Goal: Task Accomplishment & Management: Complete application form

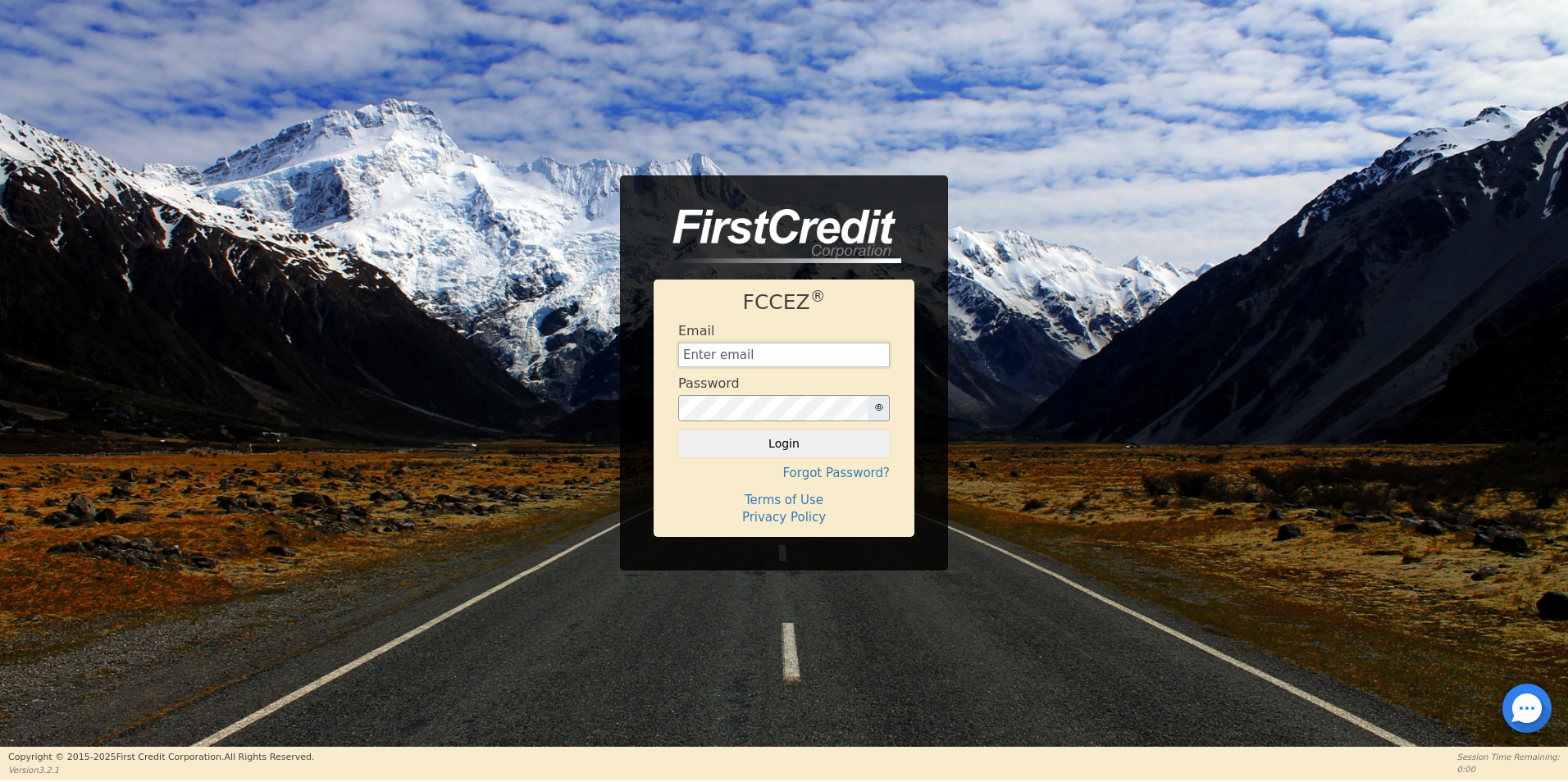
type input "[EMAIL_ADDRESS][DOMAIN_NAME]"
click at [1524, 715] on div at bounding box center [1527, 709] width 50 height 50
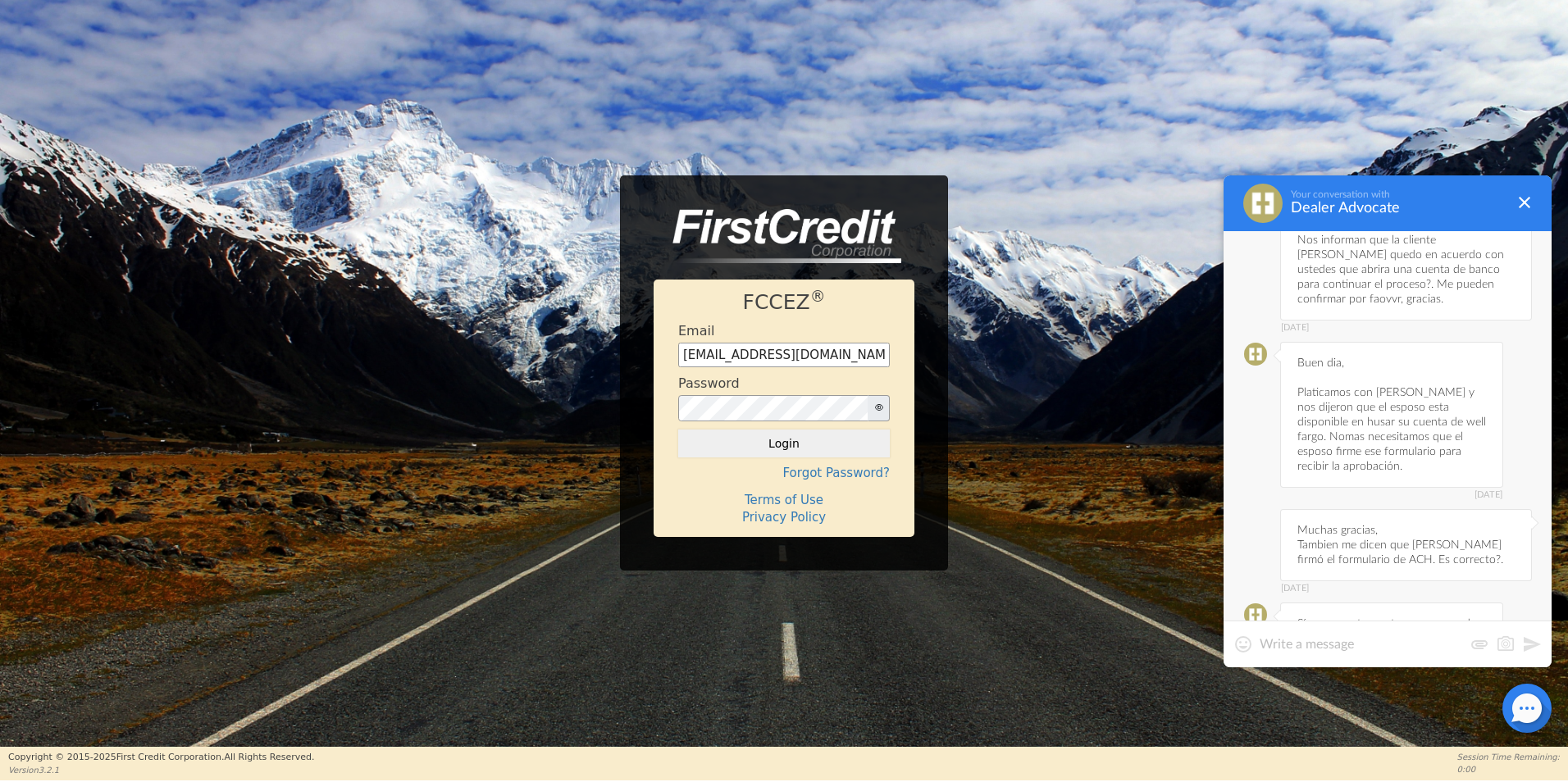
scroll to position [6858, 0]
click at [1288, 650] on textarea at bounding box center [1361, 644] width 203 height 17
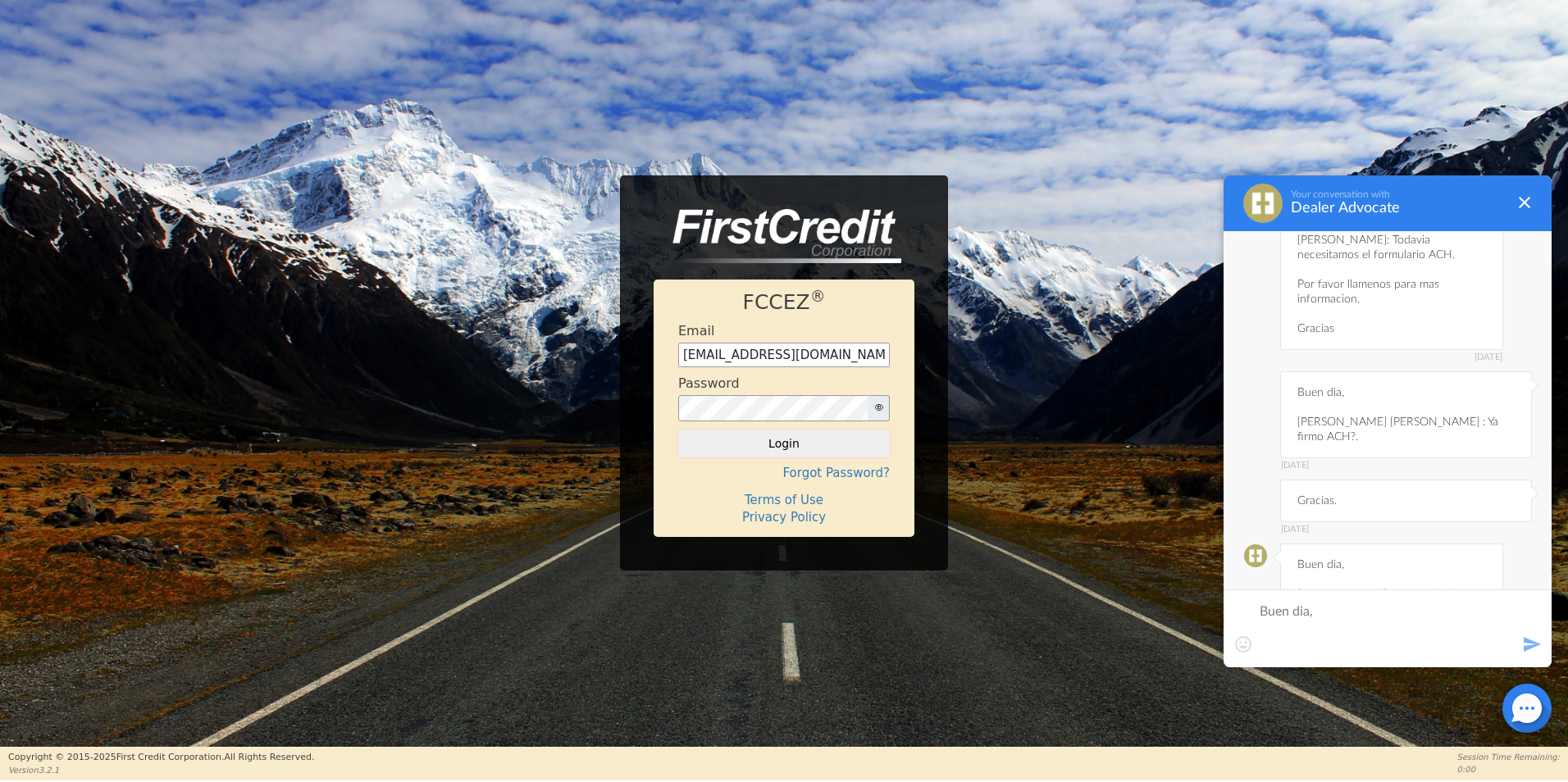
scroll to position [6366, 0]
drag, startPoint x: 1294, startPoint y: 332, endPoint x: 1392, endPoint y: 327, distance: 98.1
click at [1392, 416] on div "[DATE] Buen dia, [PERSON_NAME] [PERSON_NAME] : Ya firmo ACH?." at bounding box center [1406, 460] width 252 height 87
copy div "[PERSON_NAME]"
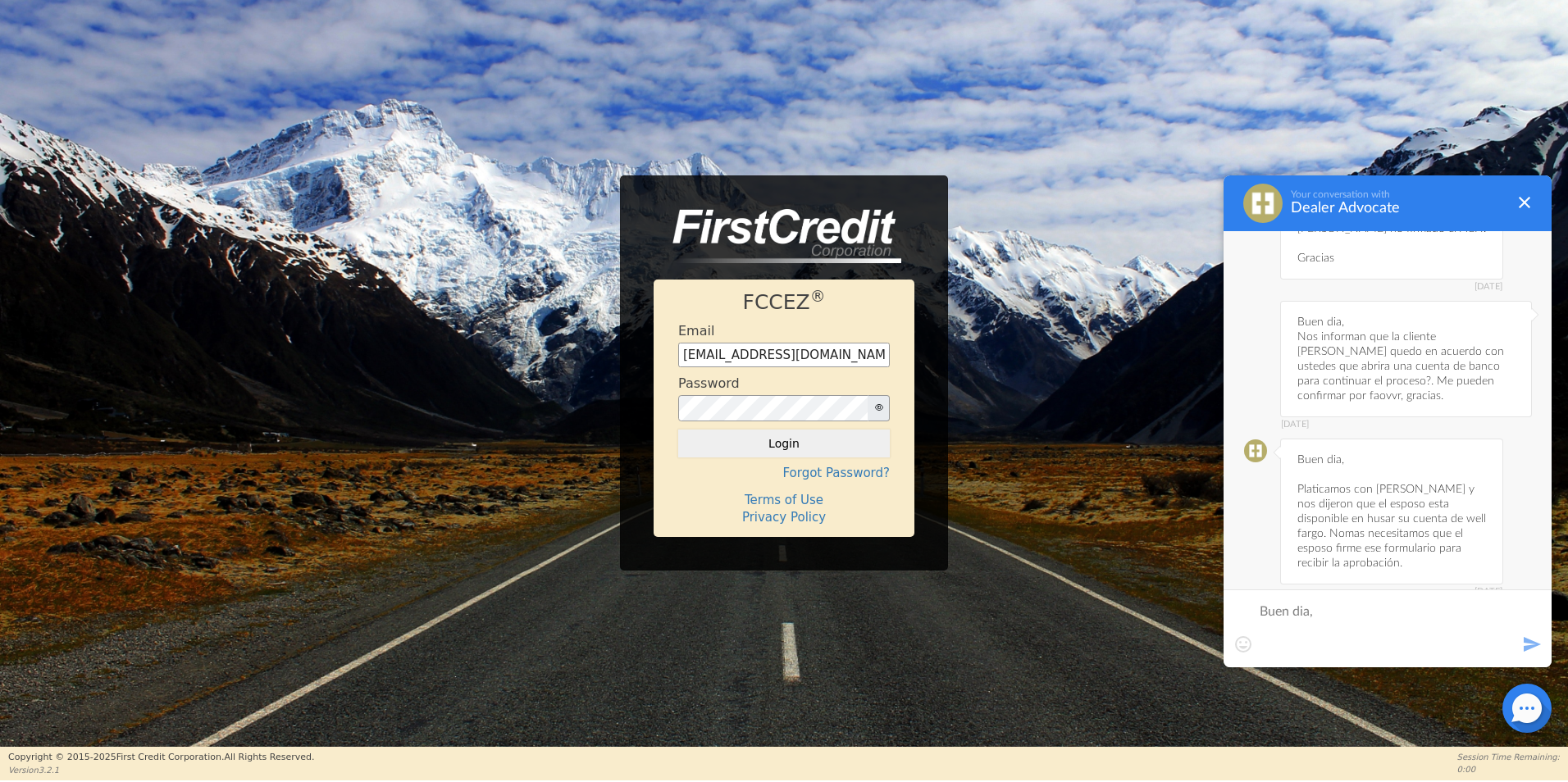
scroll to position [6889, 0]
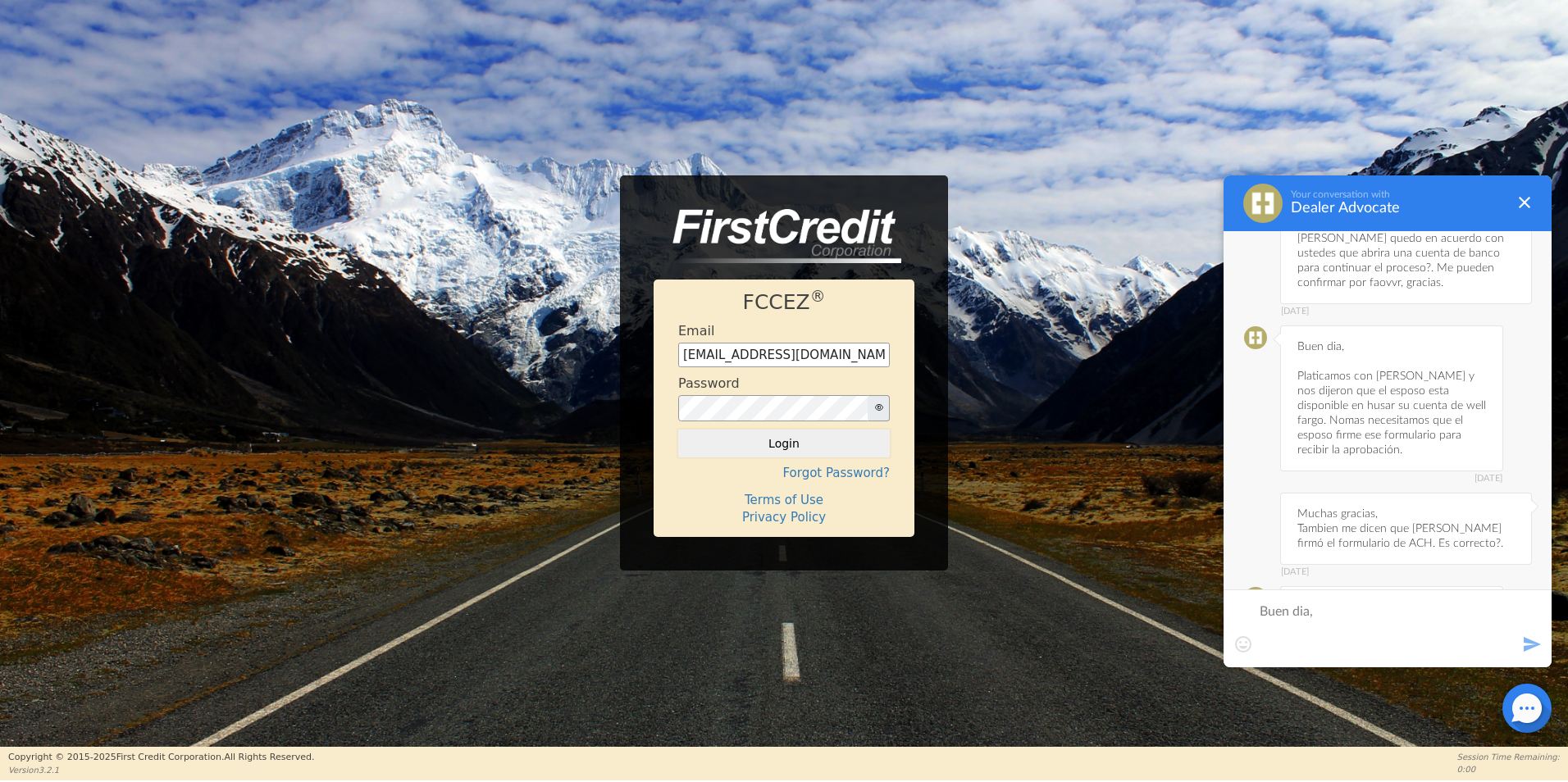
click at [1330, 633] on textarea "Buen dia," at bounding box center [1388, 628] width 256 height 50
click at [1320, 641] on textarea "Buen dia," at bounding box center [1388, 628] width 256 height 50
paste textarea "[PERSON_NAME]"
type textarea "Buen dia, [PERSON_NAME]: Por favor nos informan que esta pendiente con la cuent…"
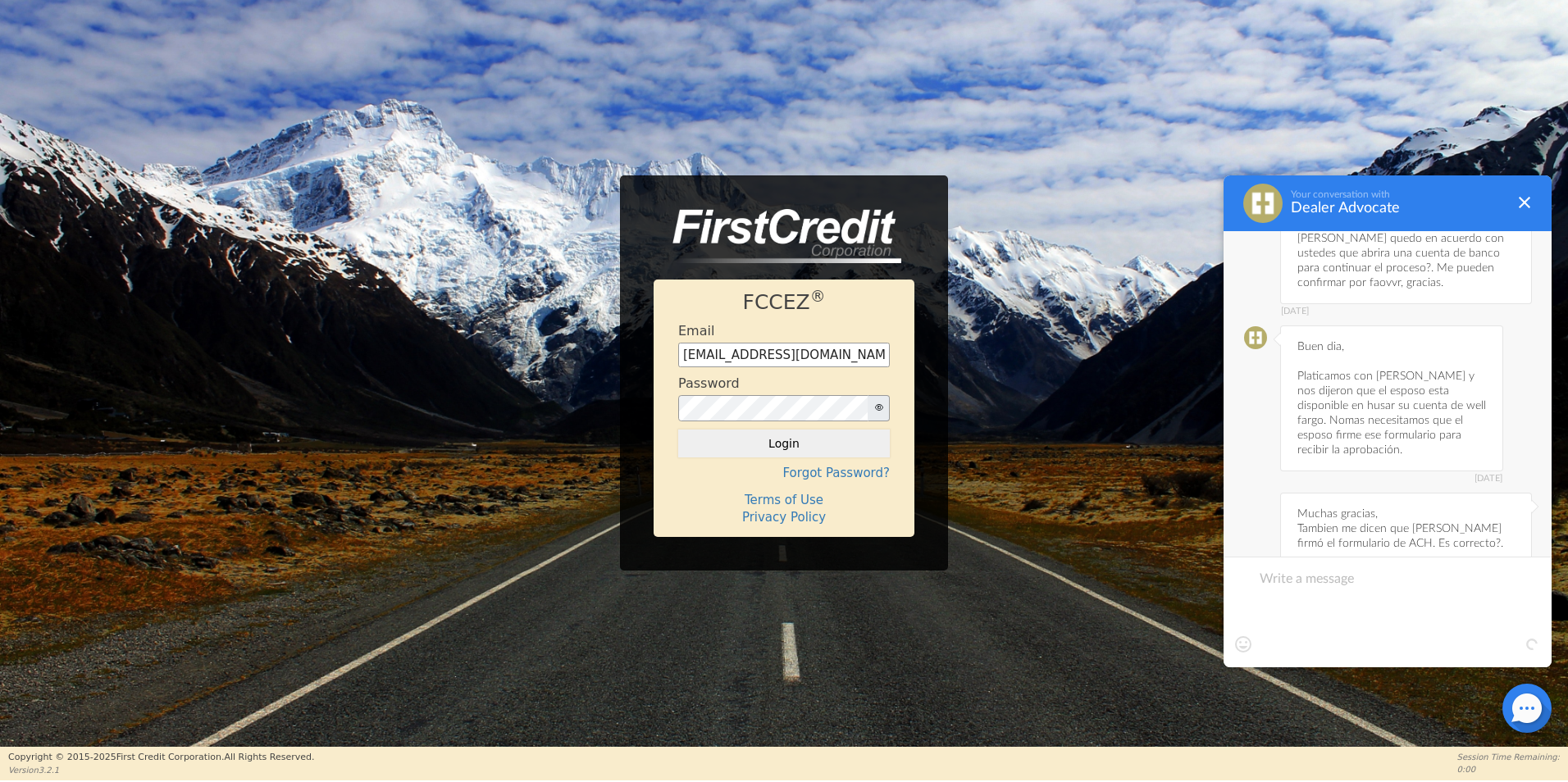
scroll to position [6981, 0]
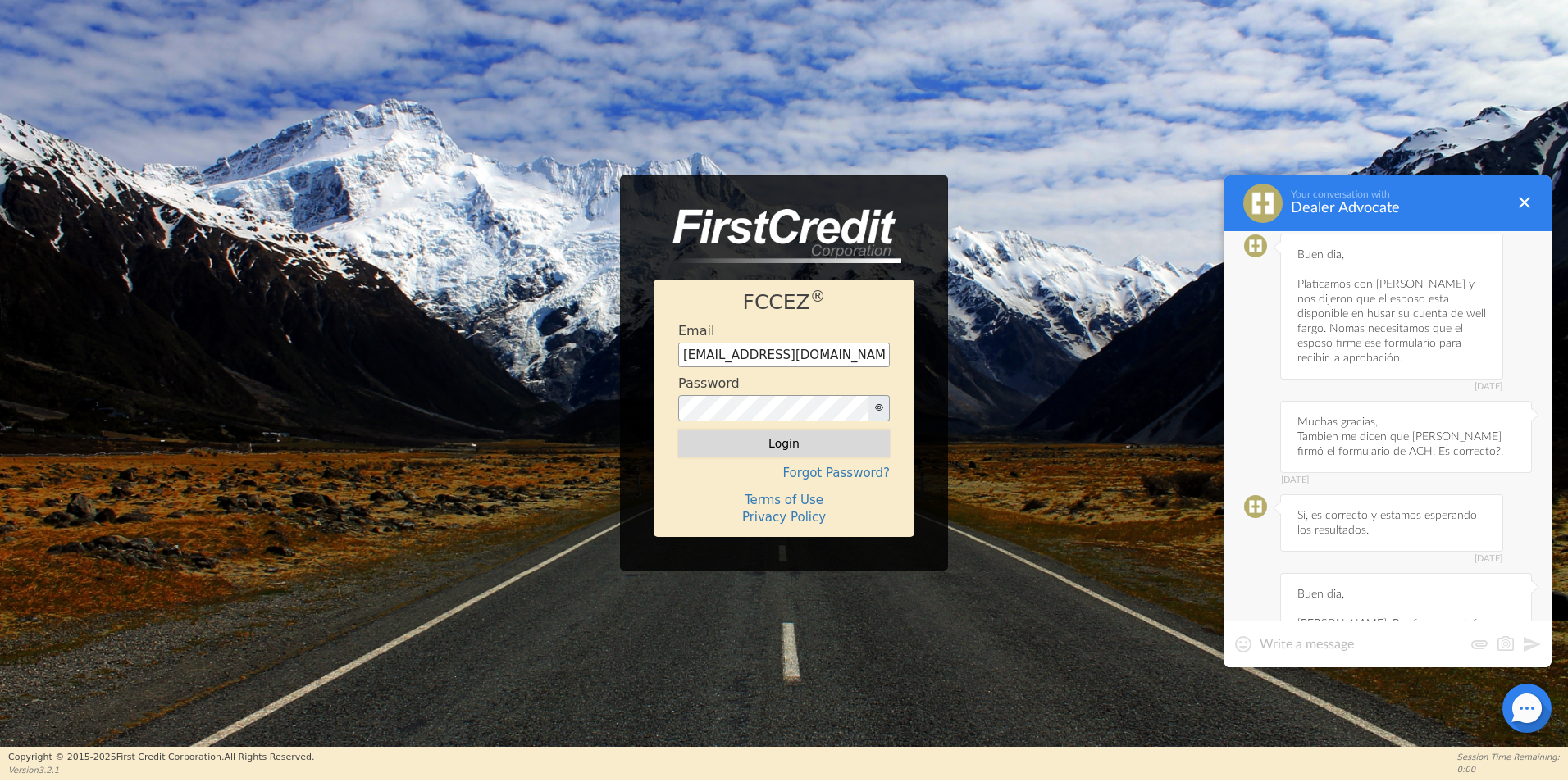
click at [762, 450] on button "Login" at bounding box center [784, 444] width 212 height 28
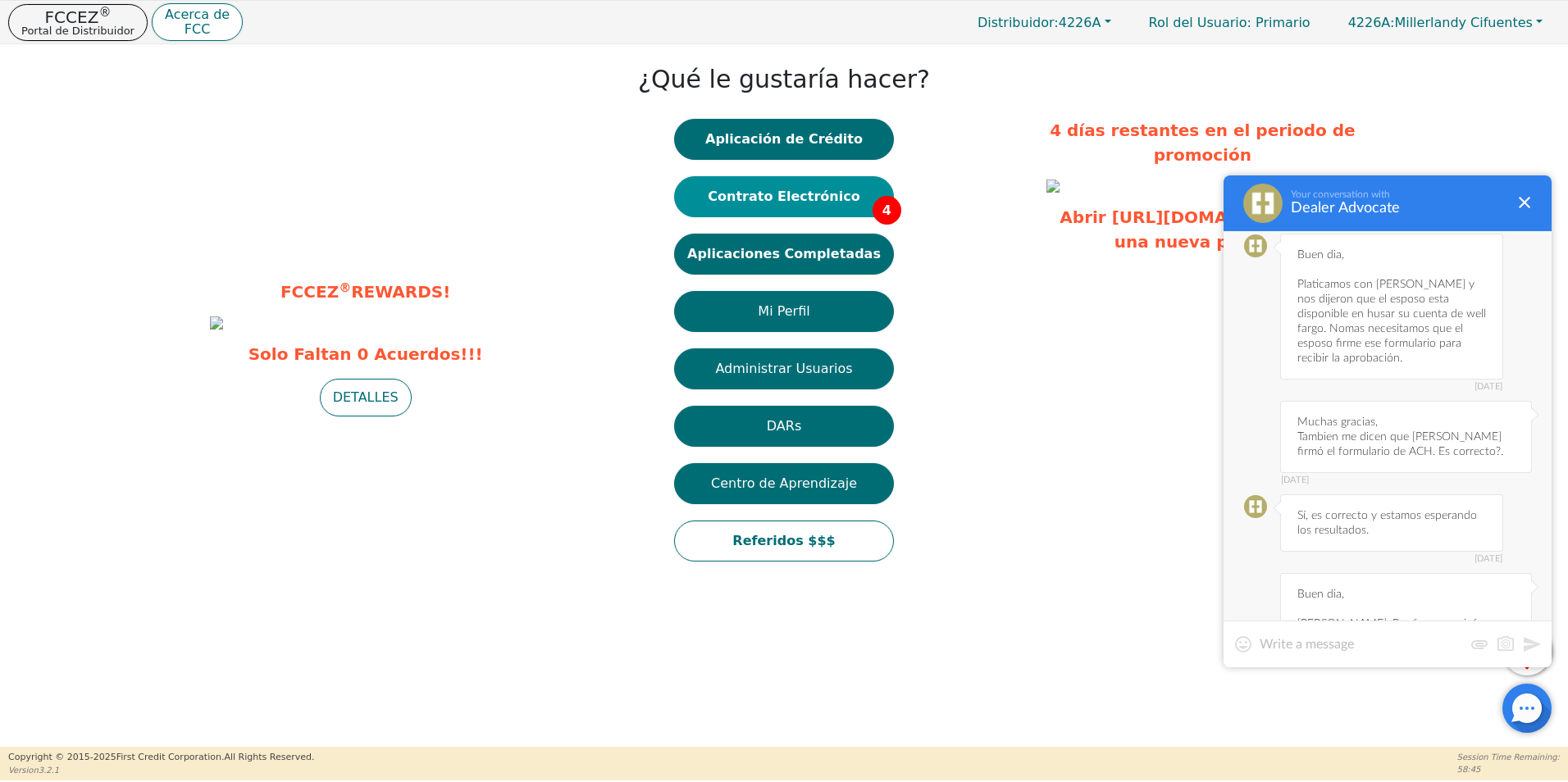
click at [795, 191] on button "Contrato Electrónico 4" at bounding box center [784, 196] width 220 height 41
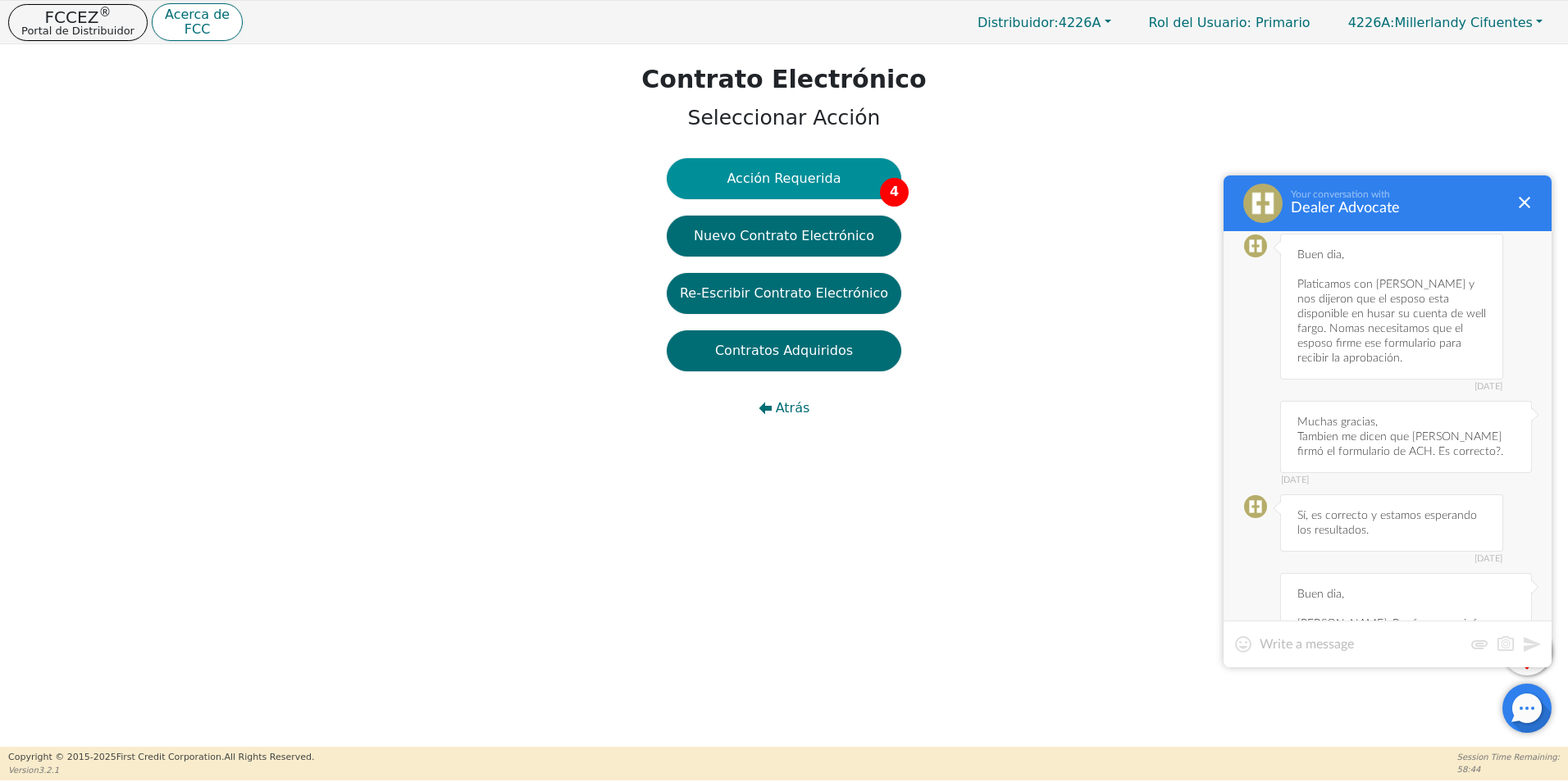
click at [826, 180] on button "Acción Requerida 4" at bounding box center [784, 178] width 235 height 41
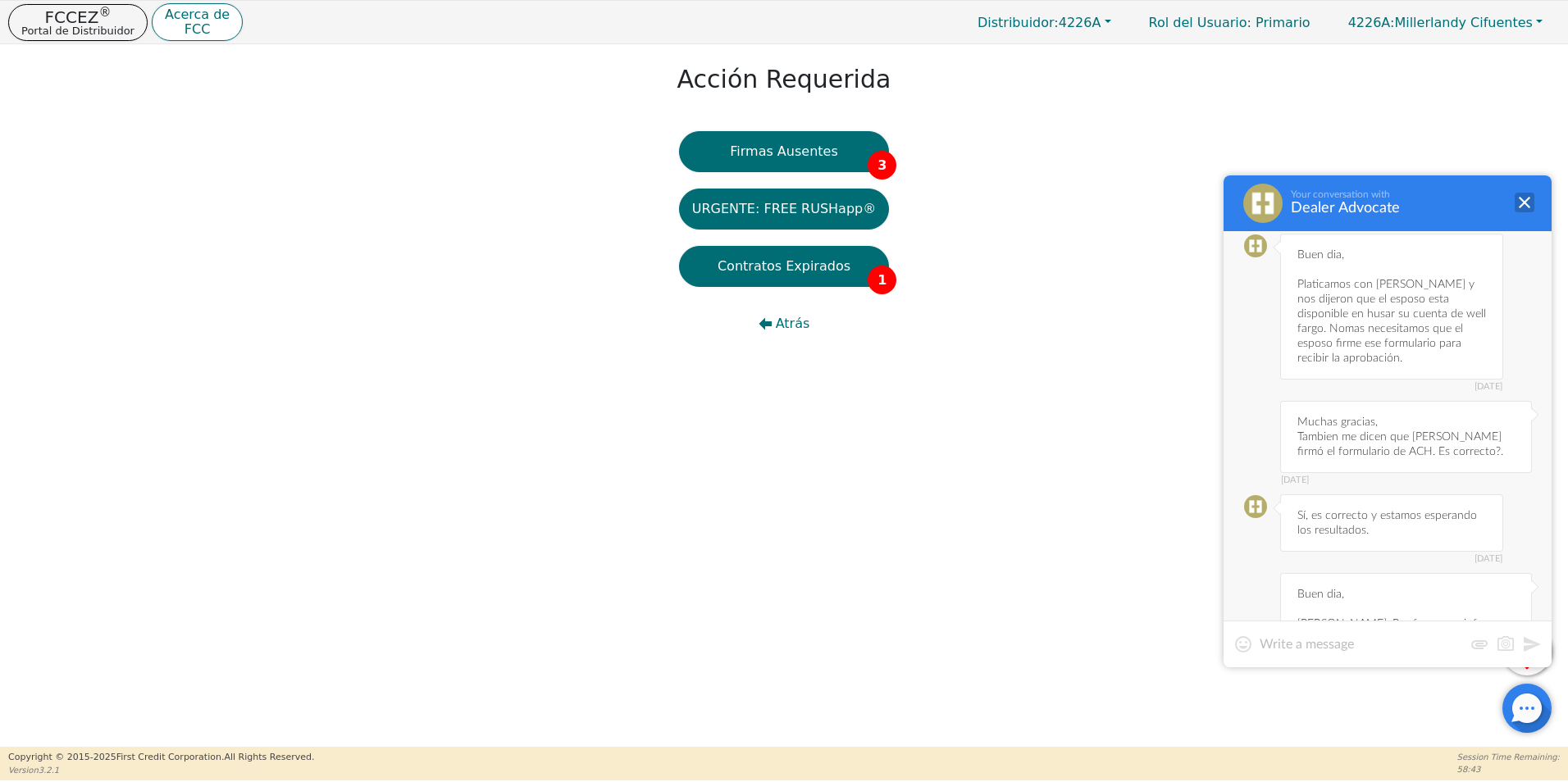
click at [1524, 202] on div at bounding box center [1524, 202] width 20 height 20
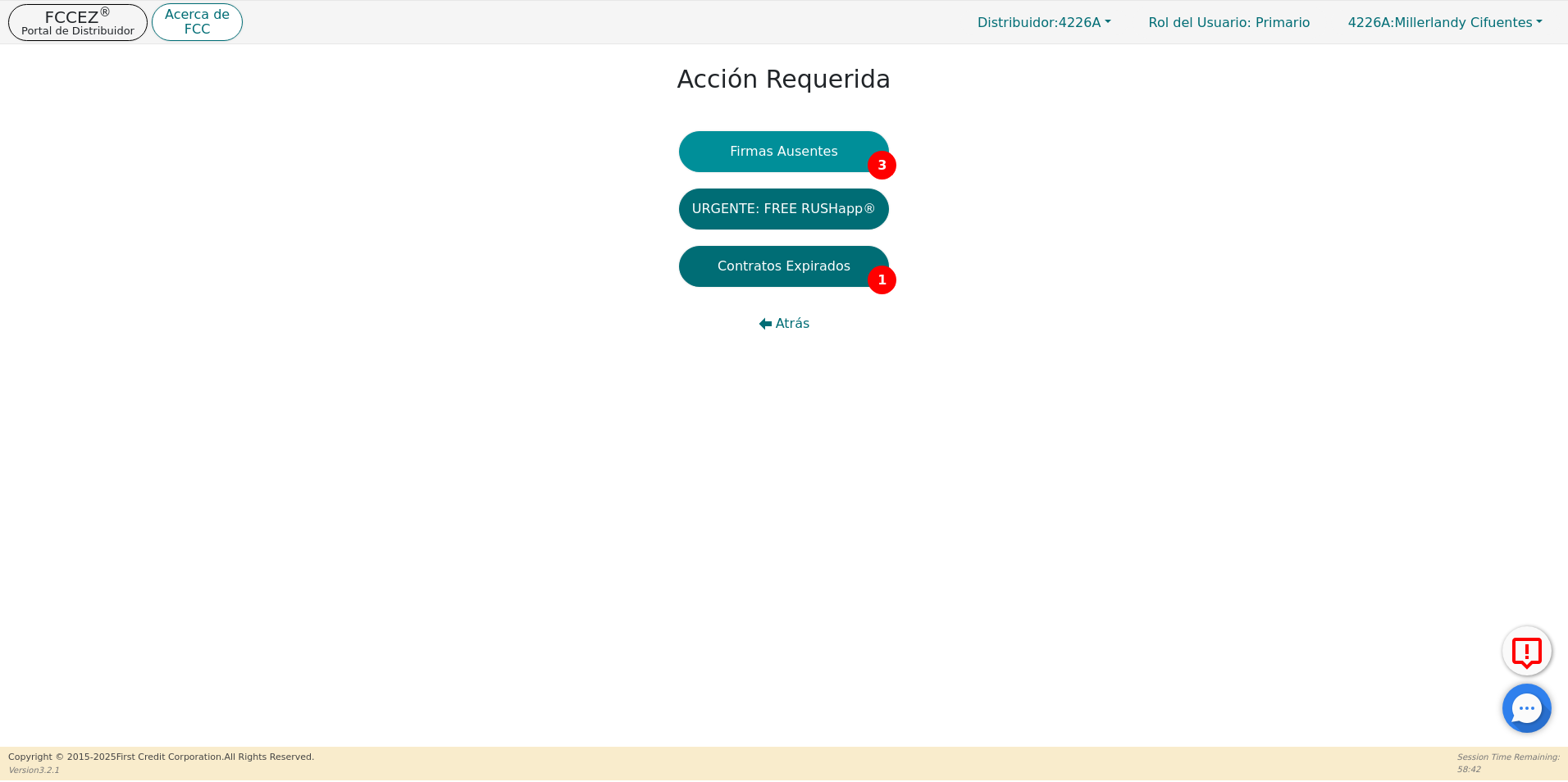
click at [841, 167] on button "Firmas Ausentes 3" at bounding box center [784, 151] width 210 height 41
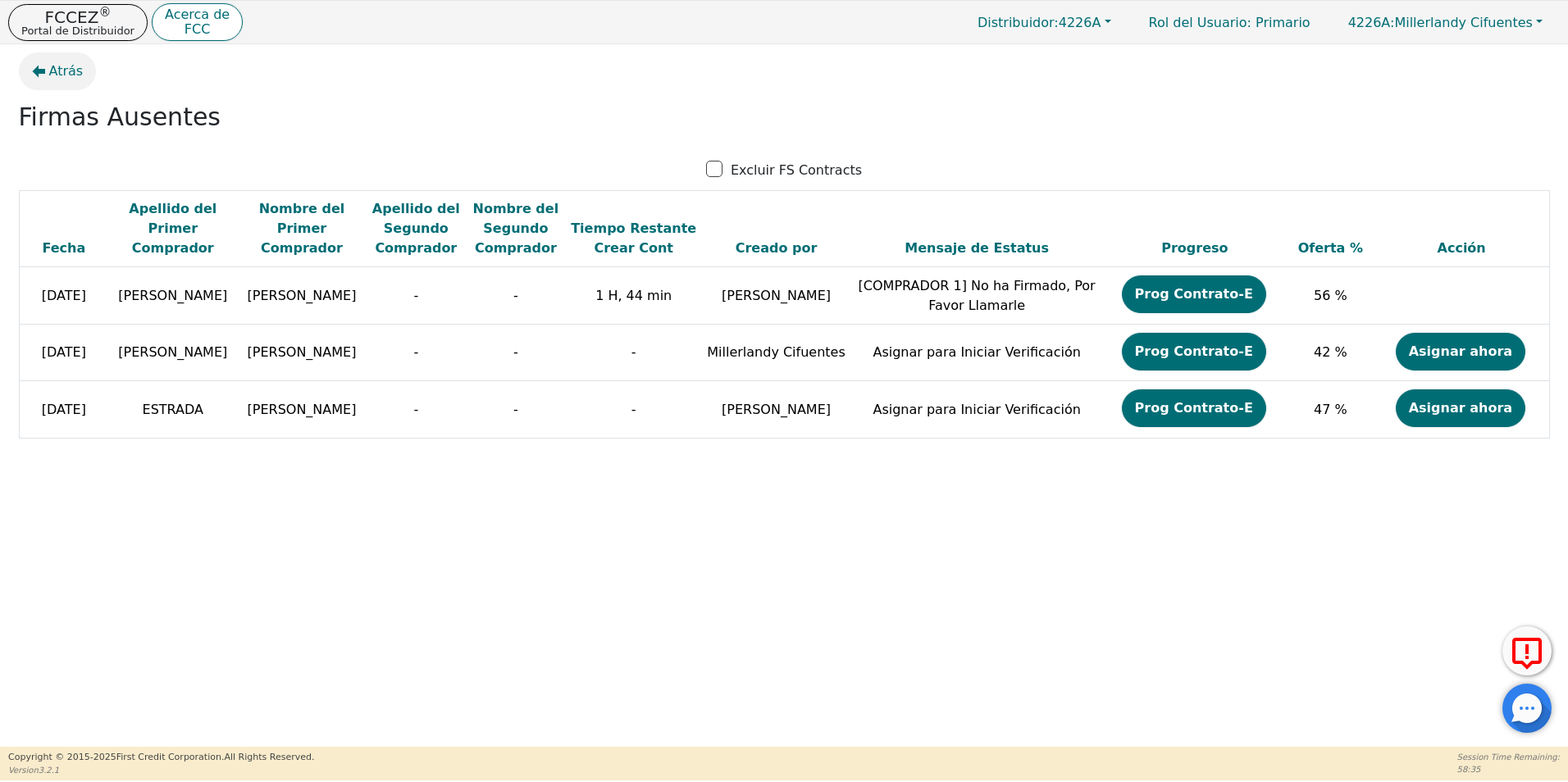
click at [61, 73] on span "Atrás" at bounding box center [66, 71] width 35 height 20
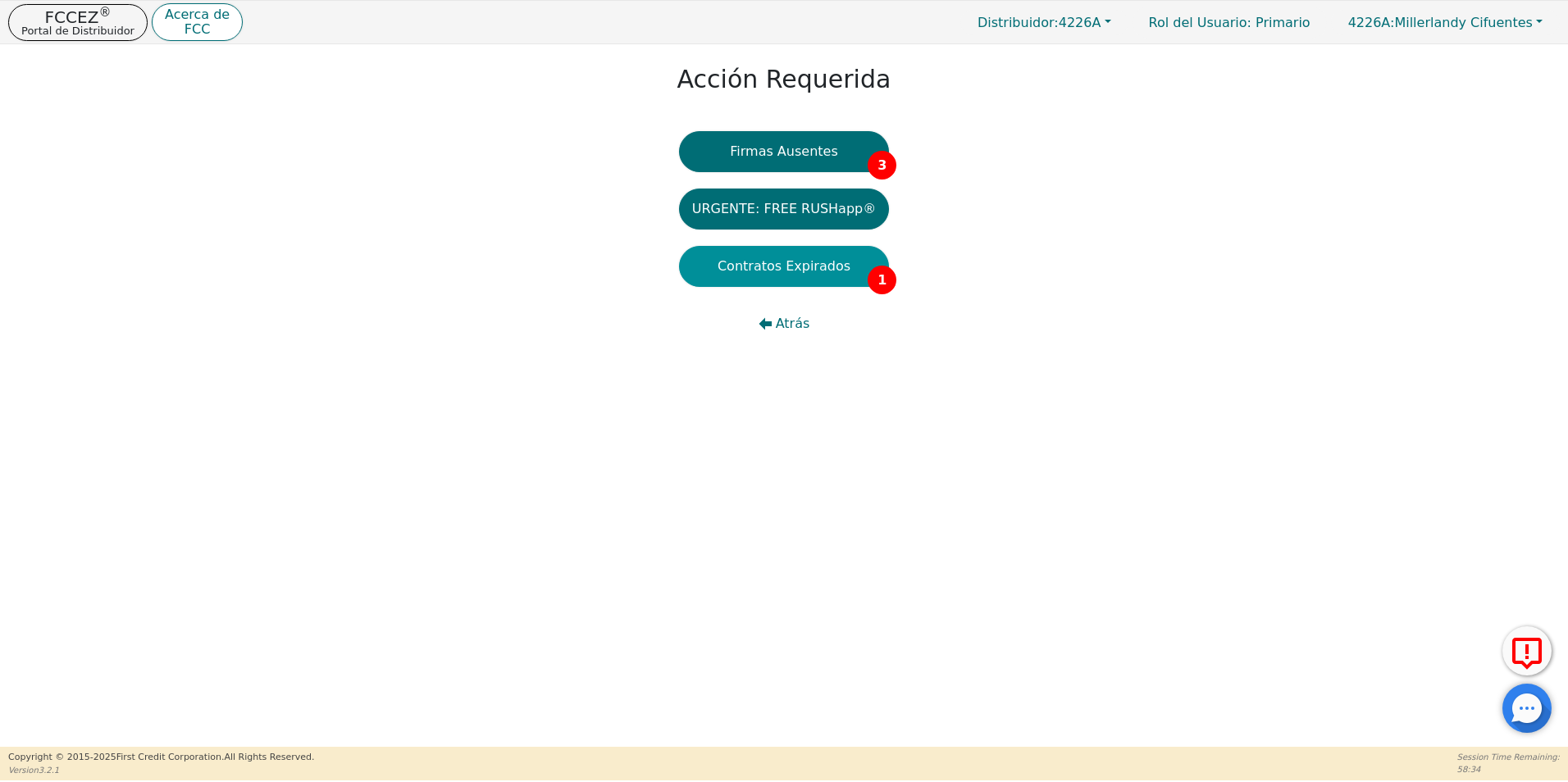
click at [749, 284] on button "Contratos Expirados 1" at bounding box center [784, 266] width 210 height 41
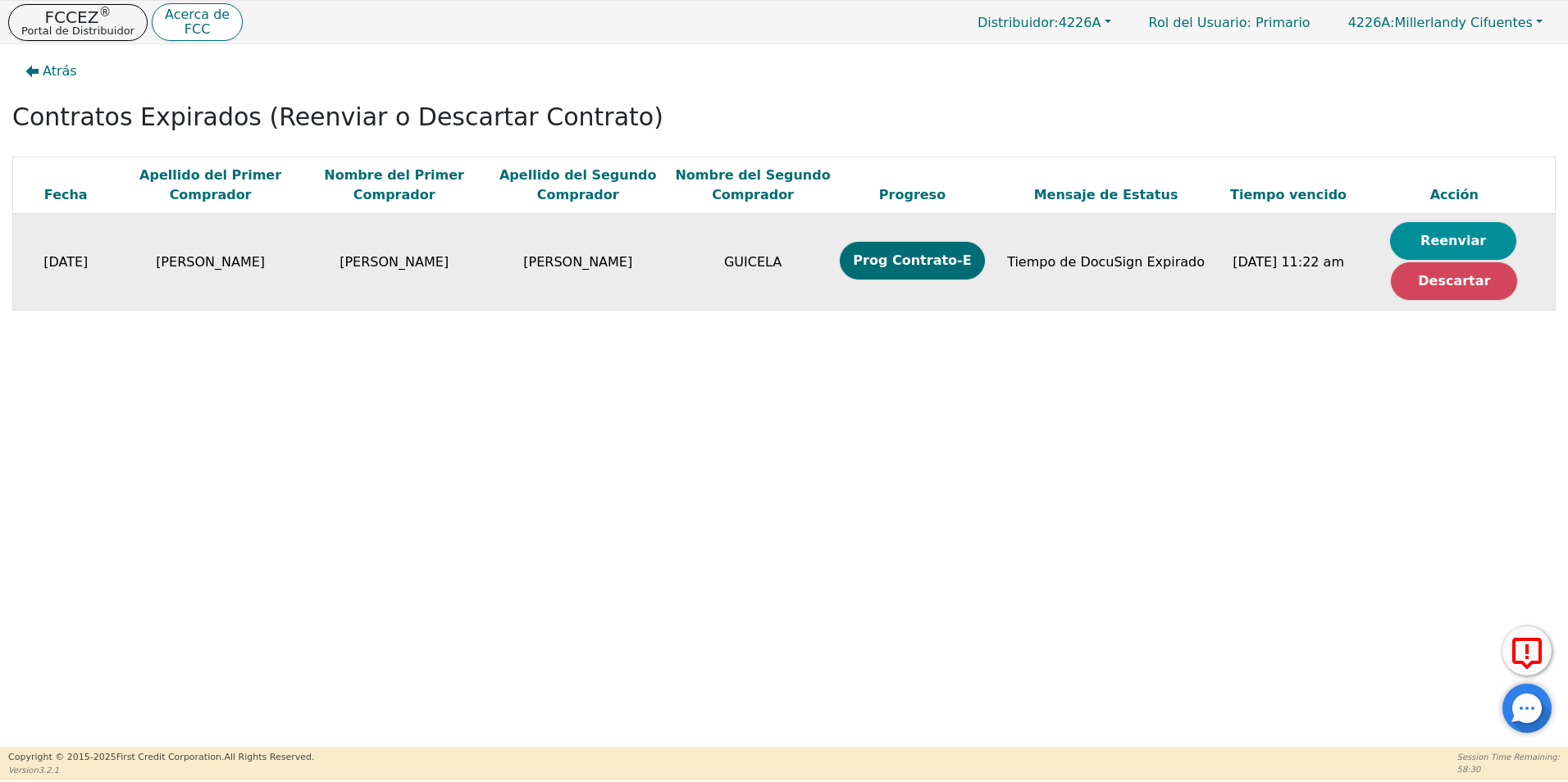
click at [1438, 227] on button "Reenviar" at bounding box center [1453, 241] width 126 height 38
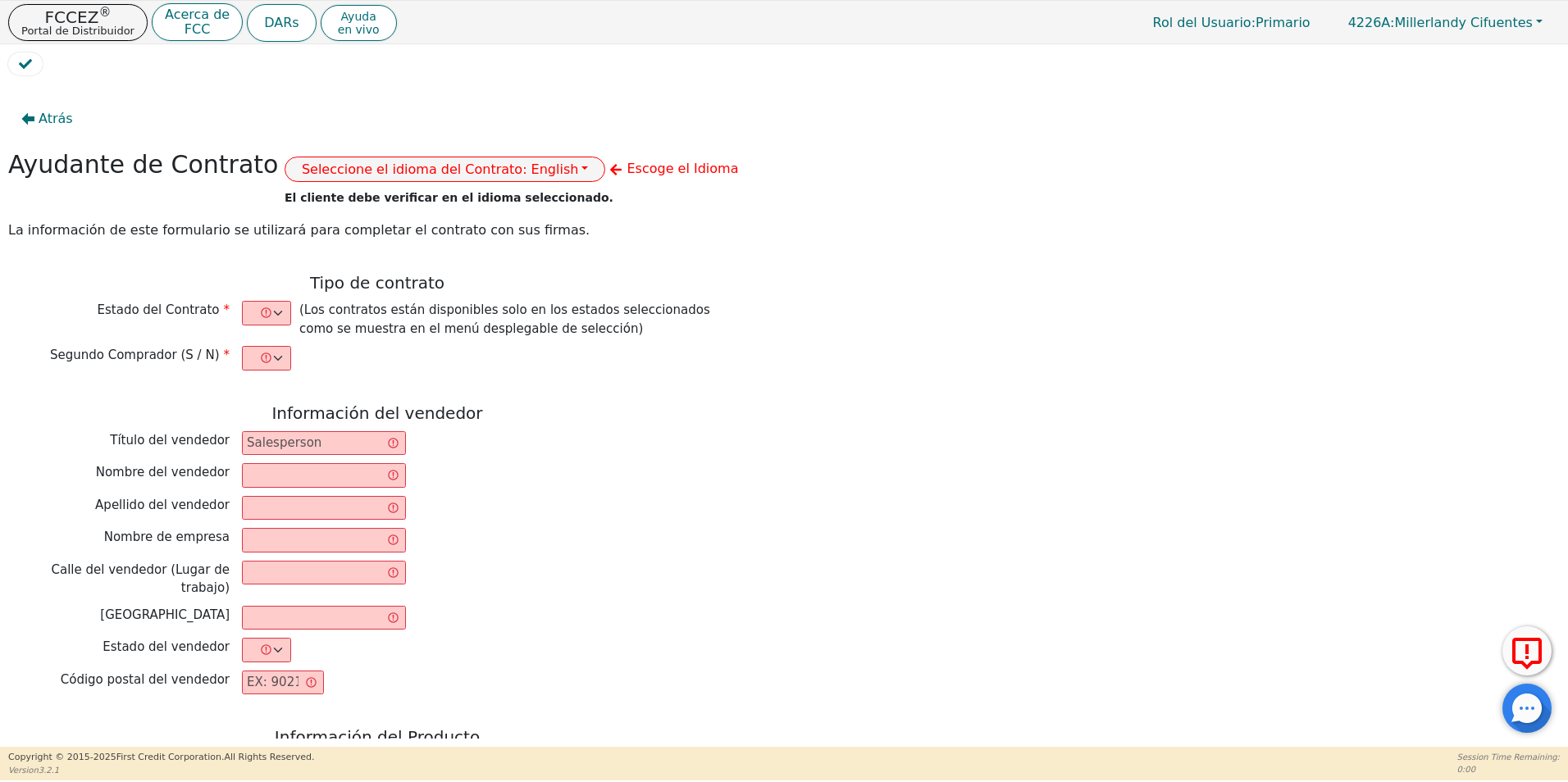
select select "y"
type input "ANALISTA"
type input "[PERSON_NAME]"
type input "DIAMOND PERFECT. DBA AQUAFEEL"
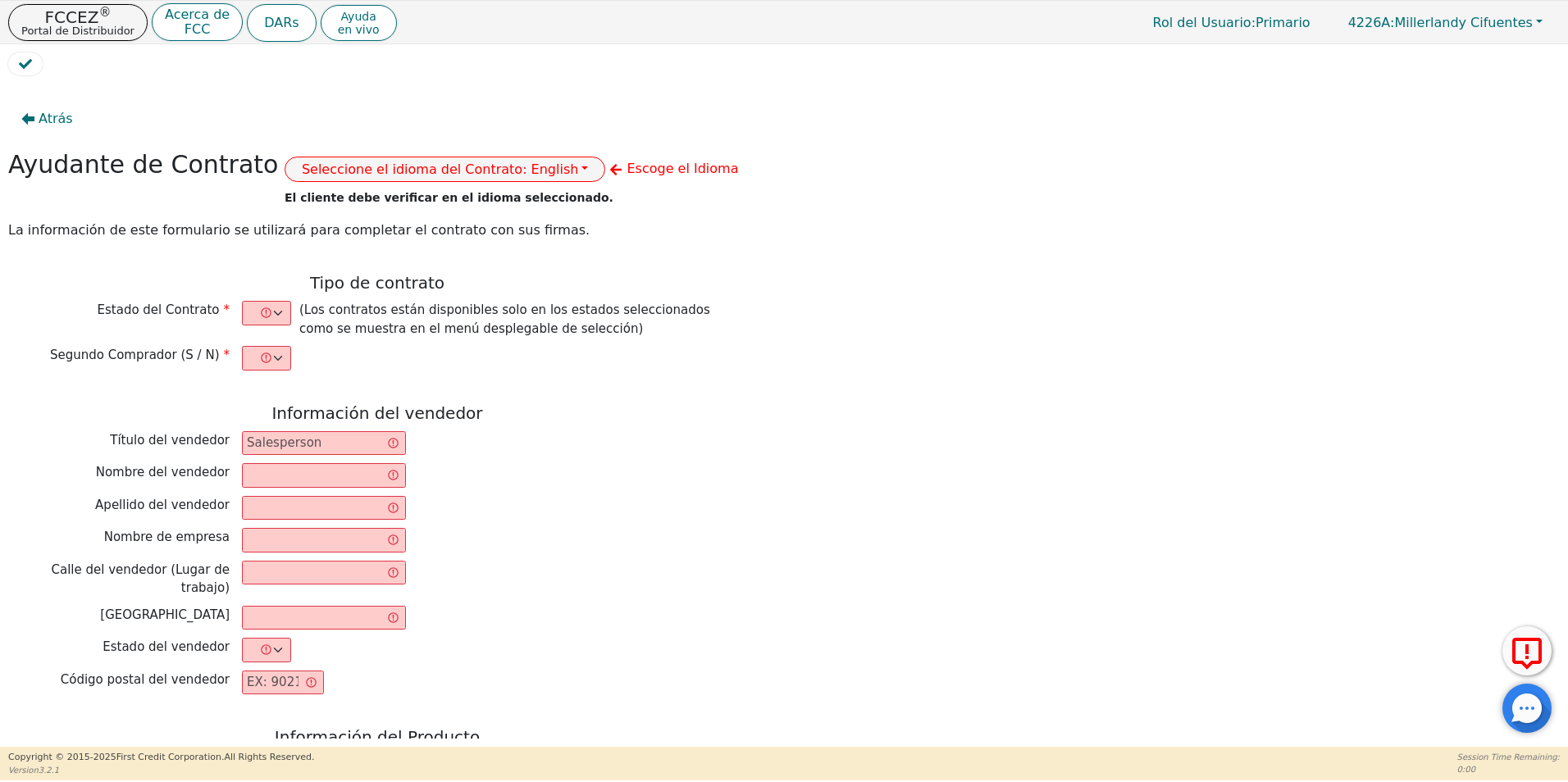
type input "[STREET_ADDRESS]"
type input "WAKE FOREST"
select select "NC"
type input "27587"
type input "WATER PURIFICATION SYSTEM"
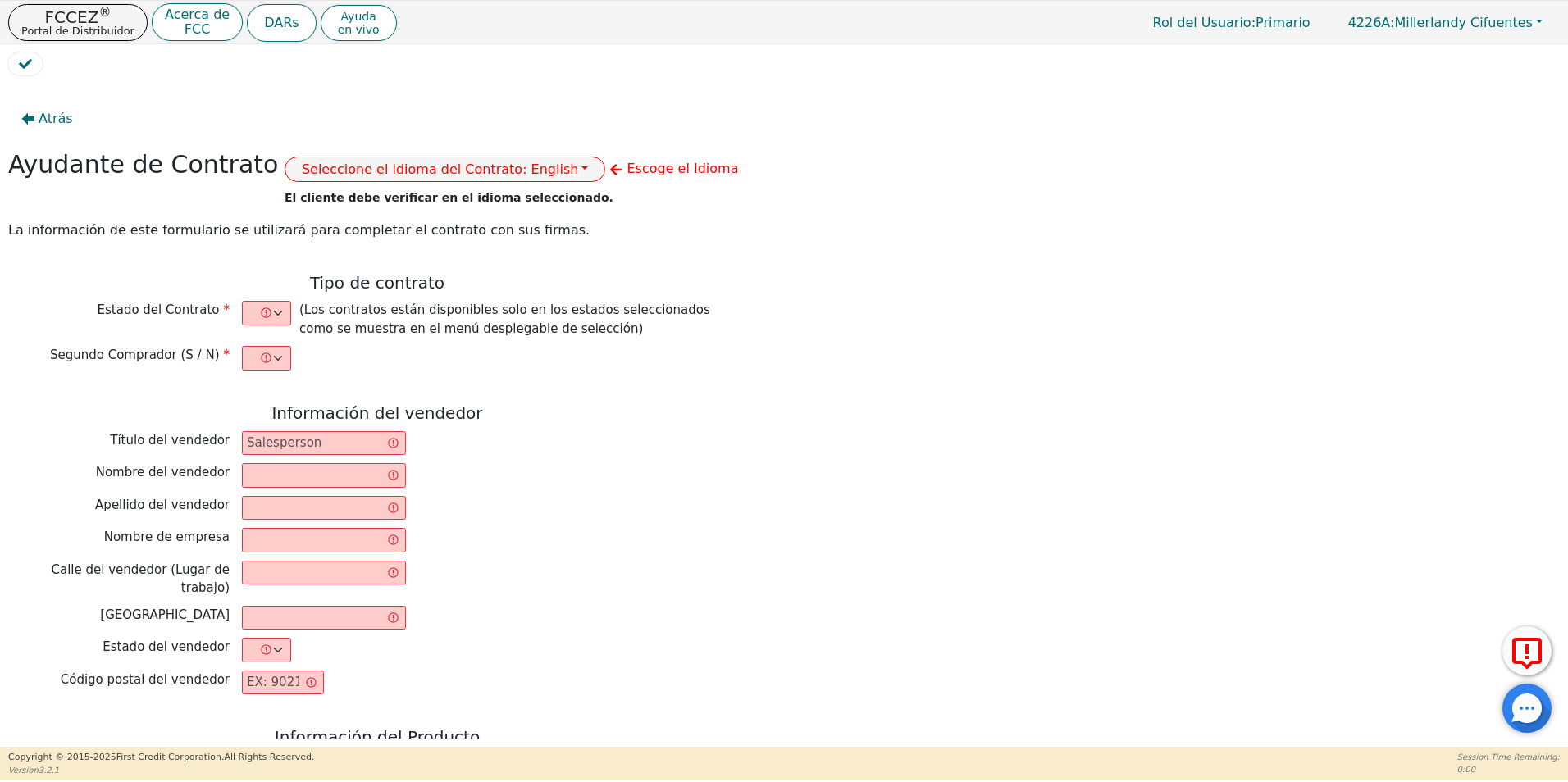
type input "AQUAFEEL"
type input "W525"
type input "[PERSON_NAME]"
type input "[EMAIL_ADDRESS][DOMAIN_NAME]"
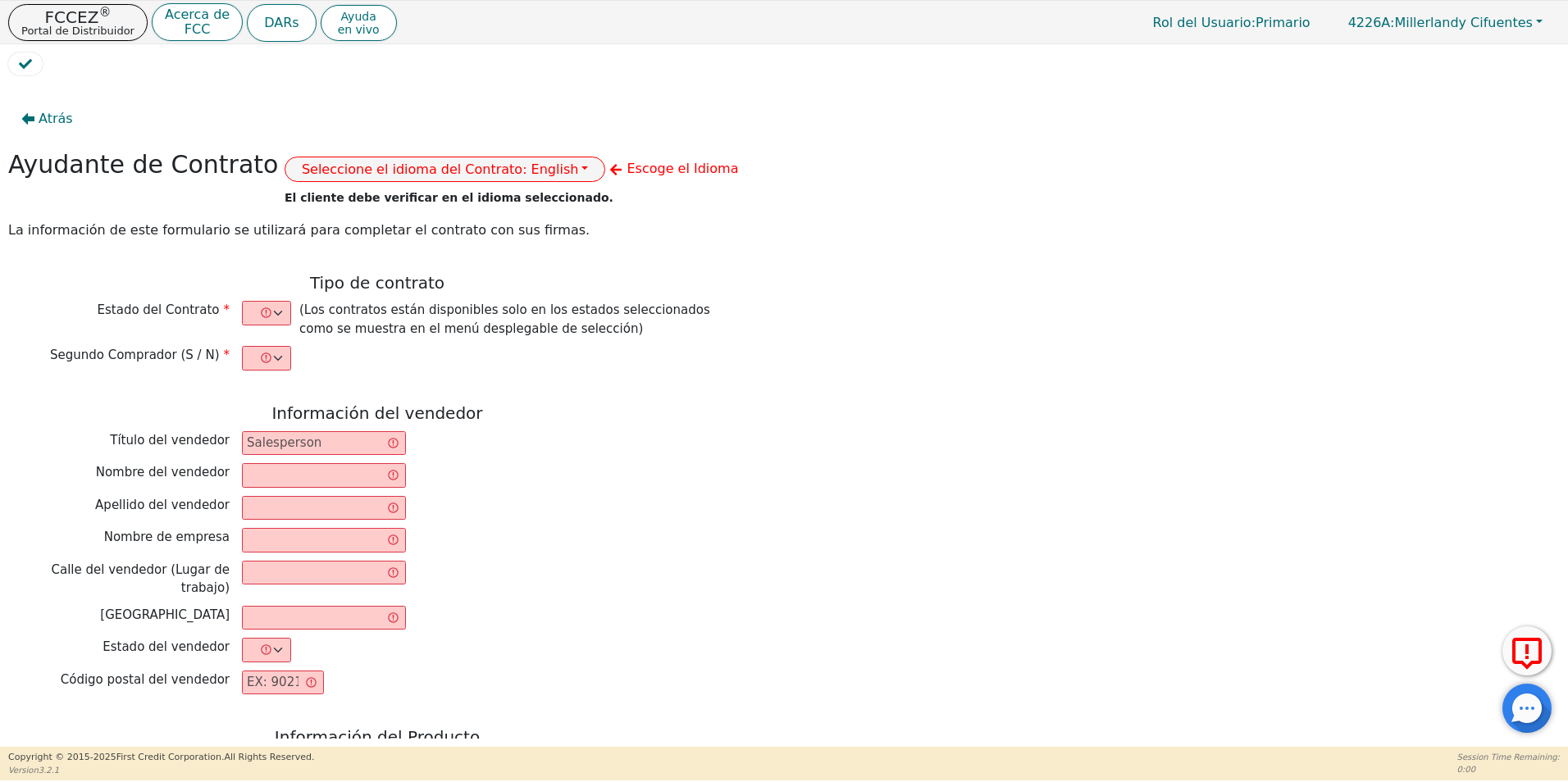
type input "[EMAIL_ADDRESS][DOMAIN_NAME]"
type input "GUICELA"
type input "[PERSON_NAME]"
type input "[EMAIL_ADDRESS][DOMAIN_NAME]"
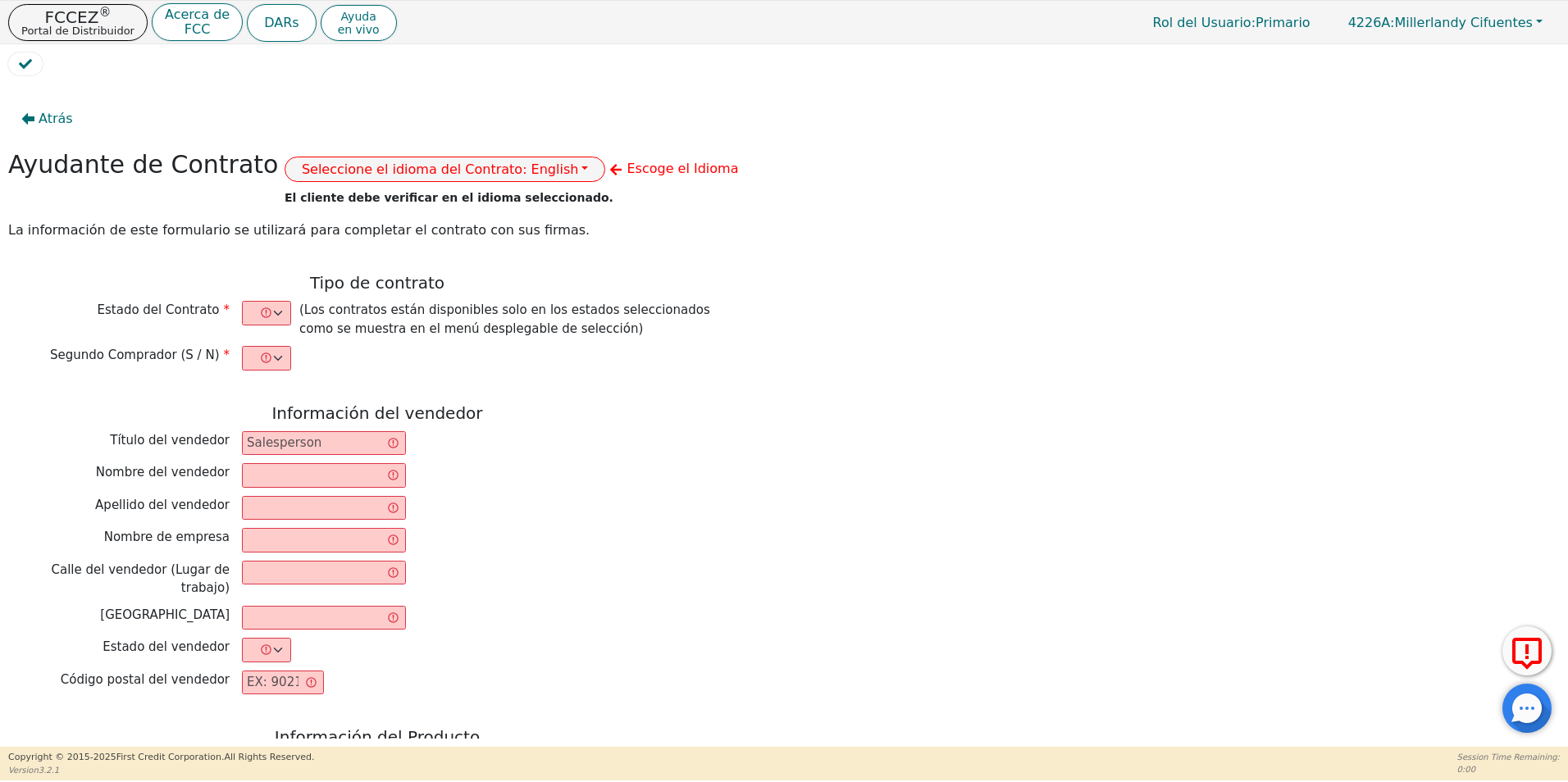
type input "[STREET_ADDRESS]"
type input "PISCATAWAY"
type input "[GEOGRAPHIC_DATA]"
select select "NJ"
type input "08854"
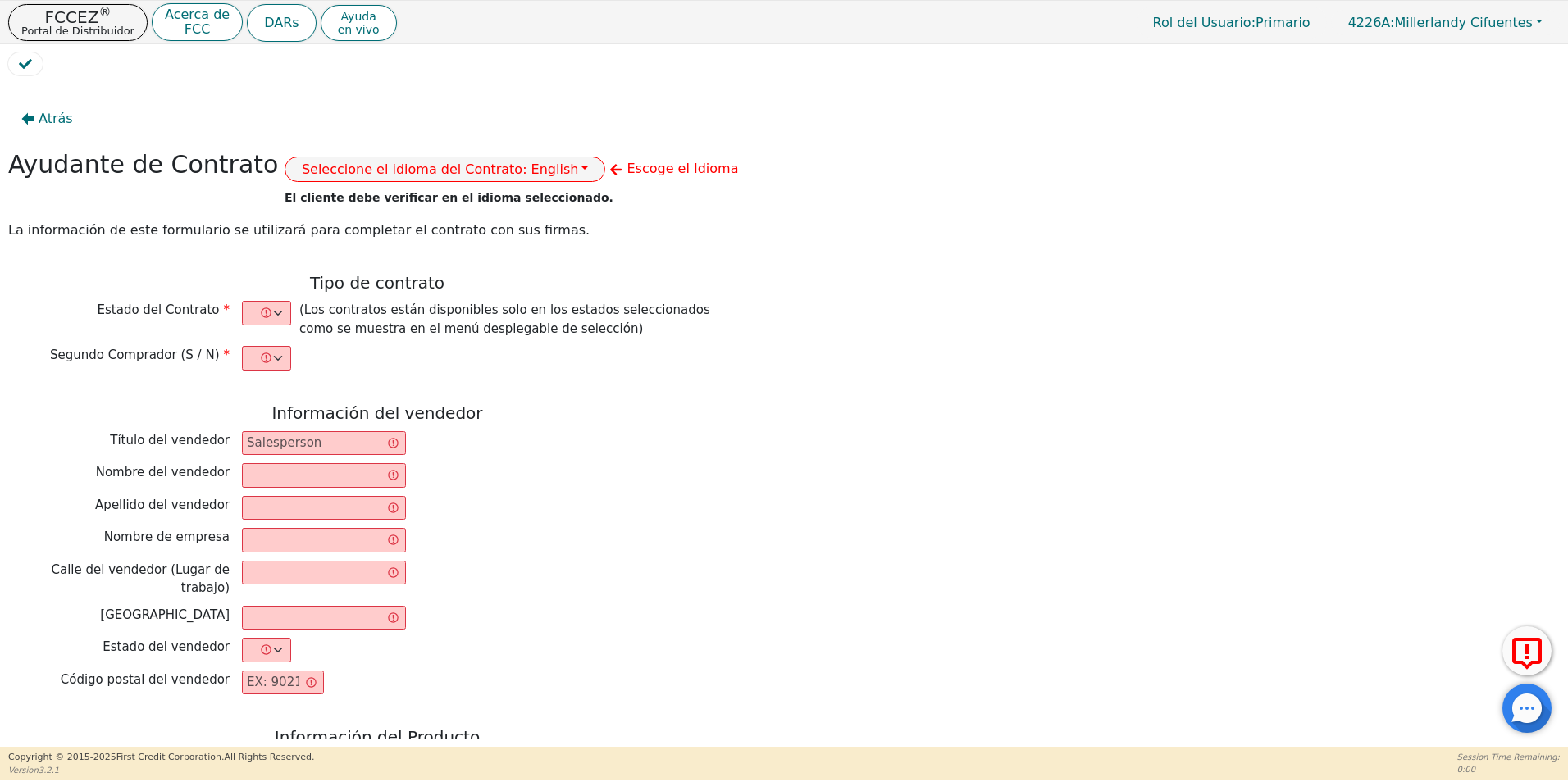
type input "[DATE]"
type input "10.99"
type input "[DATE]"
type input "72"
type input "0"
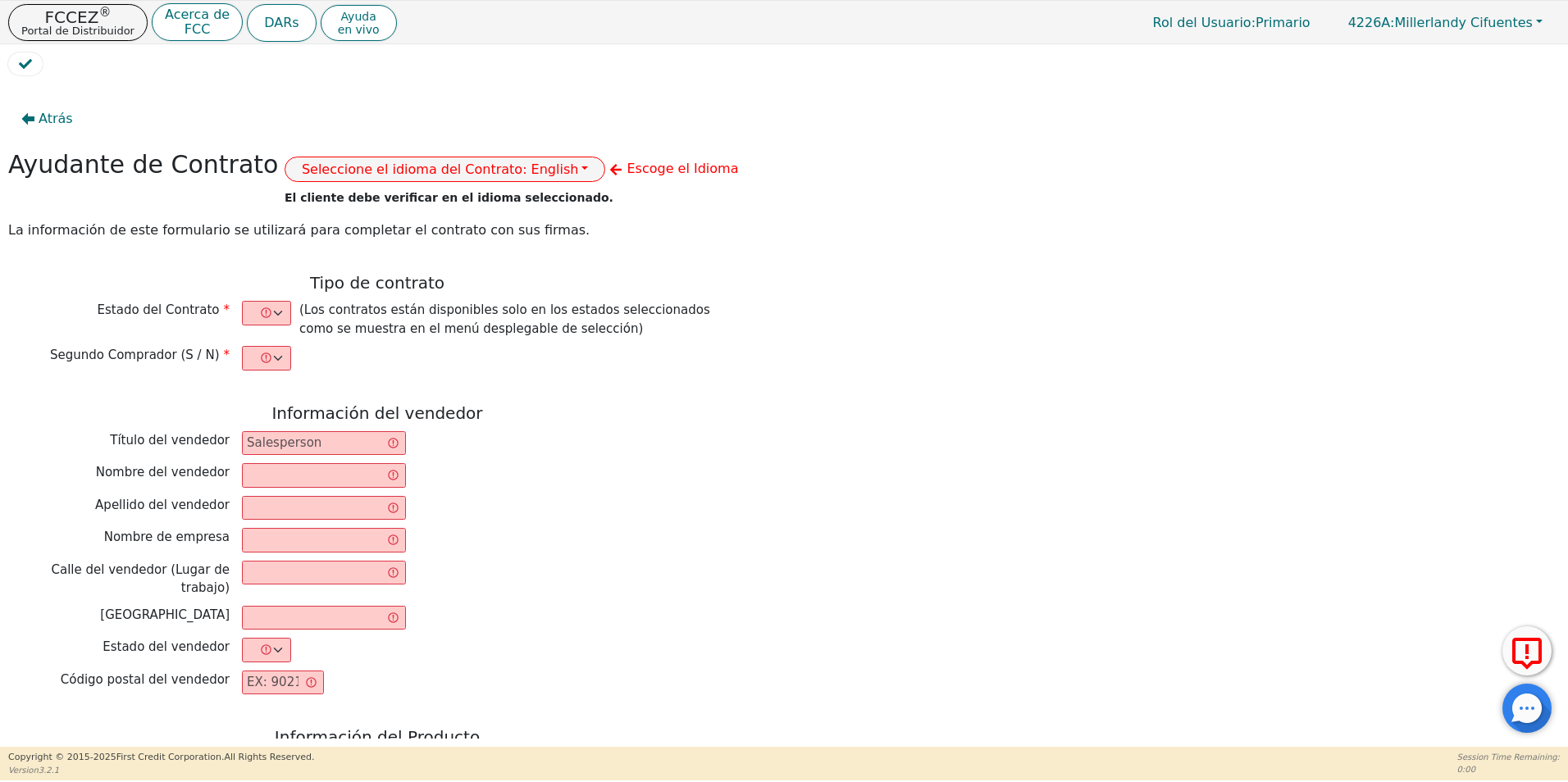
type input "8790.00"
type input "0.00"
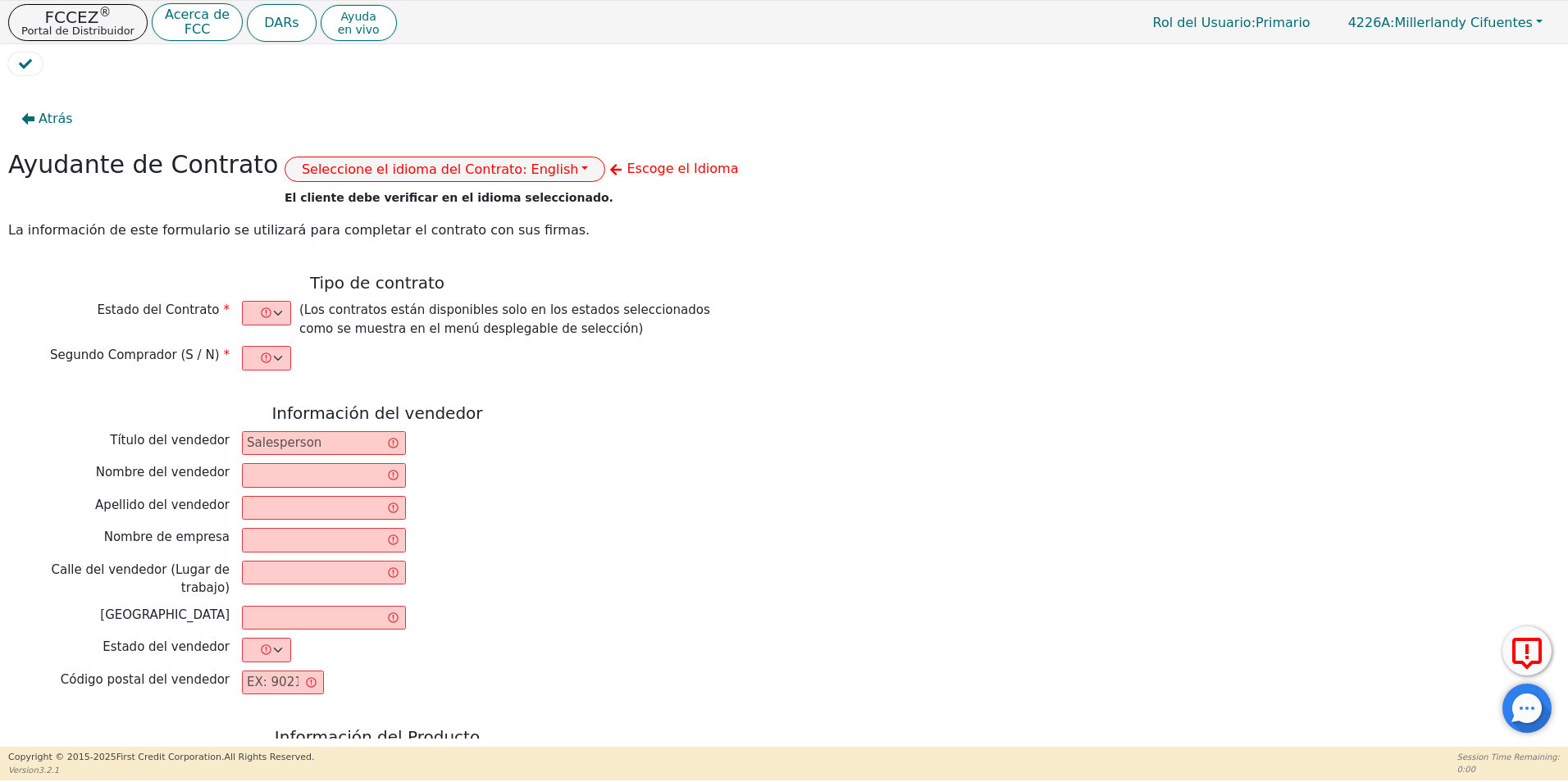
type input "8790.00"
type input "12042.72"
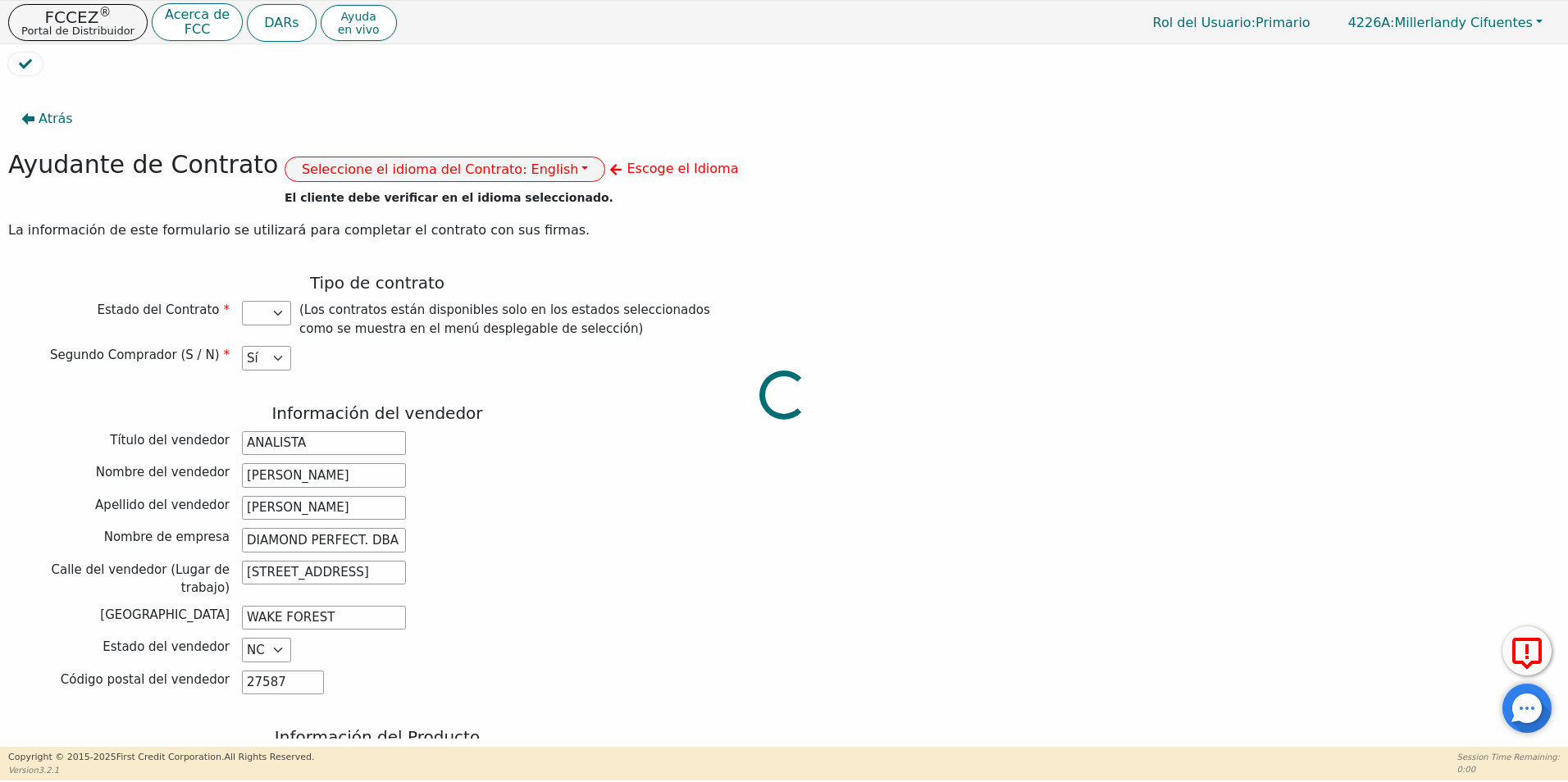
select select "NJ"
click at [495, 175] on button "Seleccione el idioma del Contrato: English" at bounding box center [445, 169] width 321 height 26
click at [342, 223] on link "Español" at bounding box center [350, 227] width 130 height 22
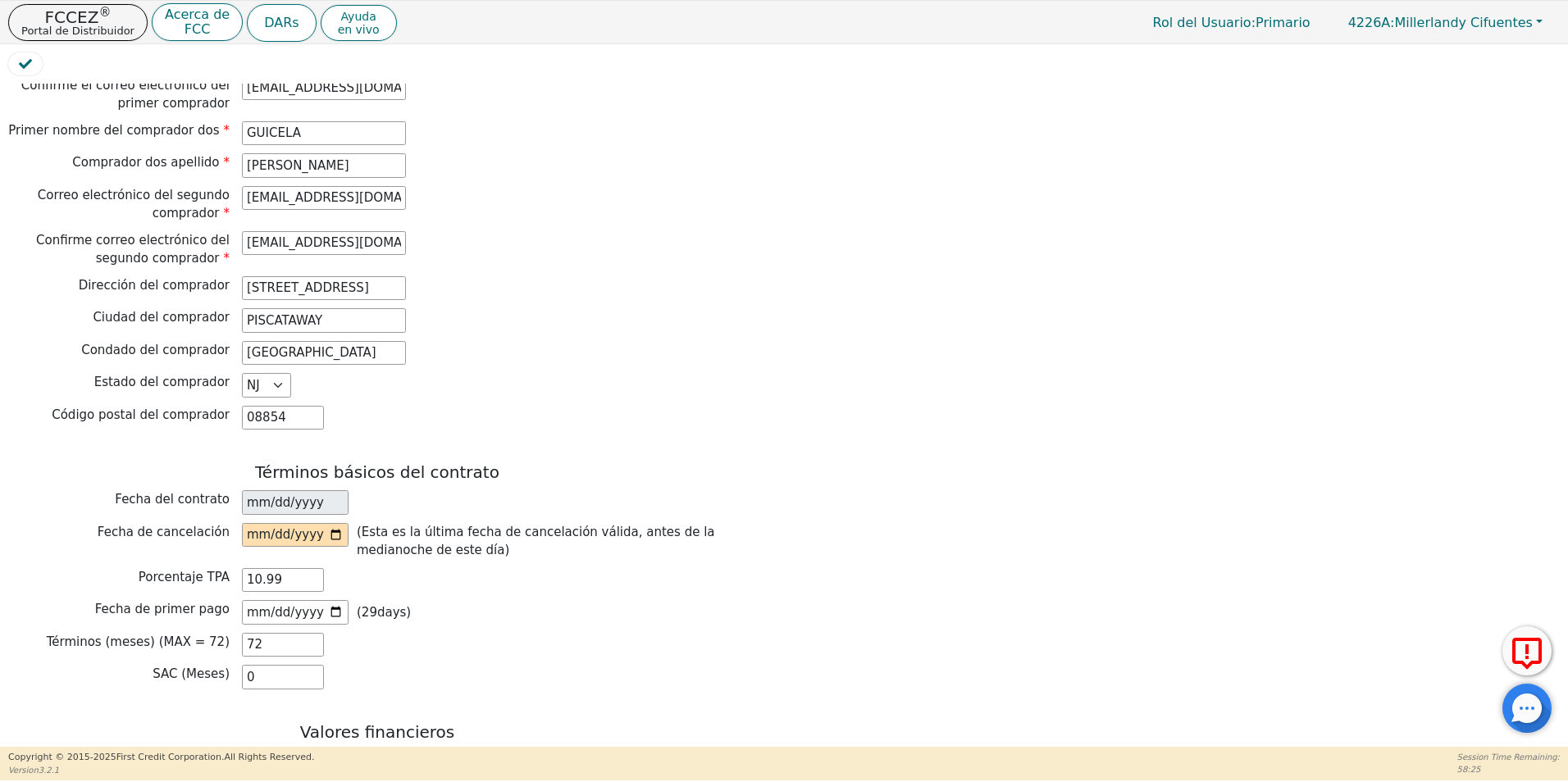
scroll to position [984, 0]
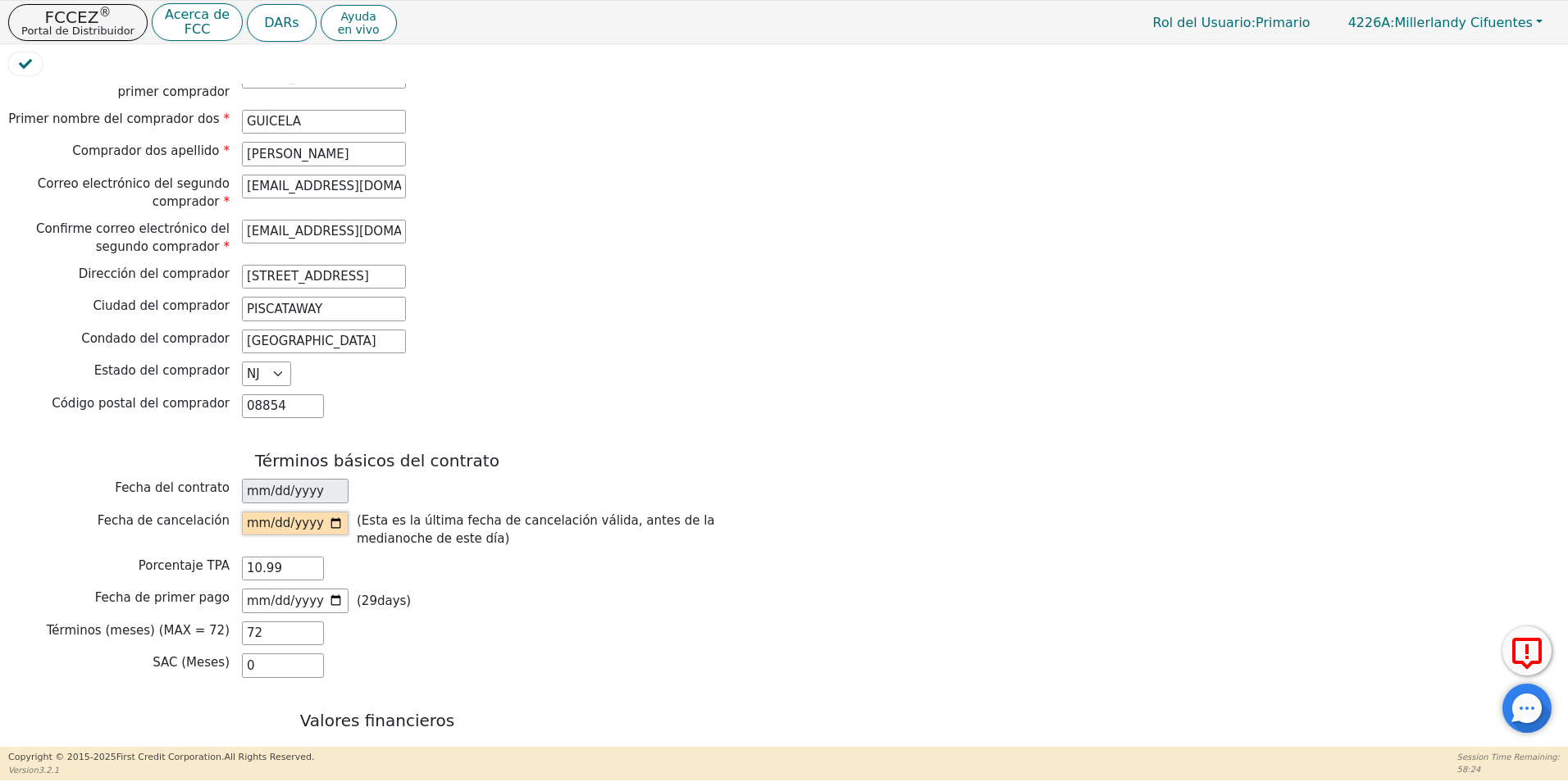
click at [323, 511] on input "date" at bounding box center [295, 523] width 107 height 25
click at [332, 511] on input "date" at bounding box center [295, 523] width 107 height 25
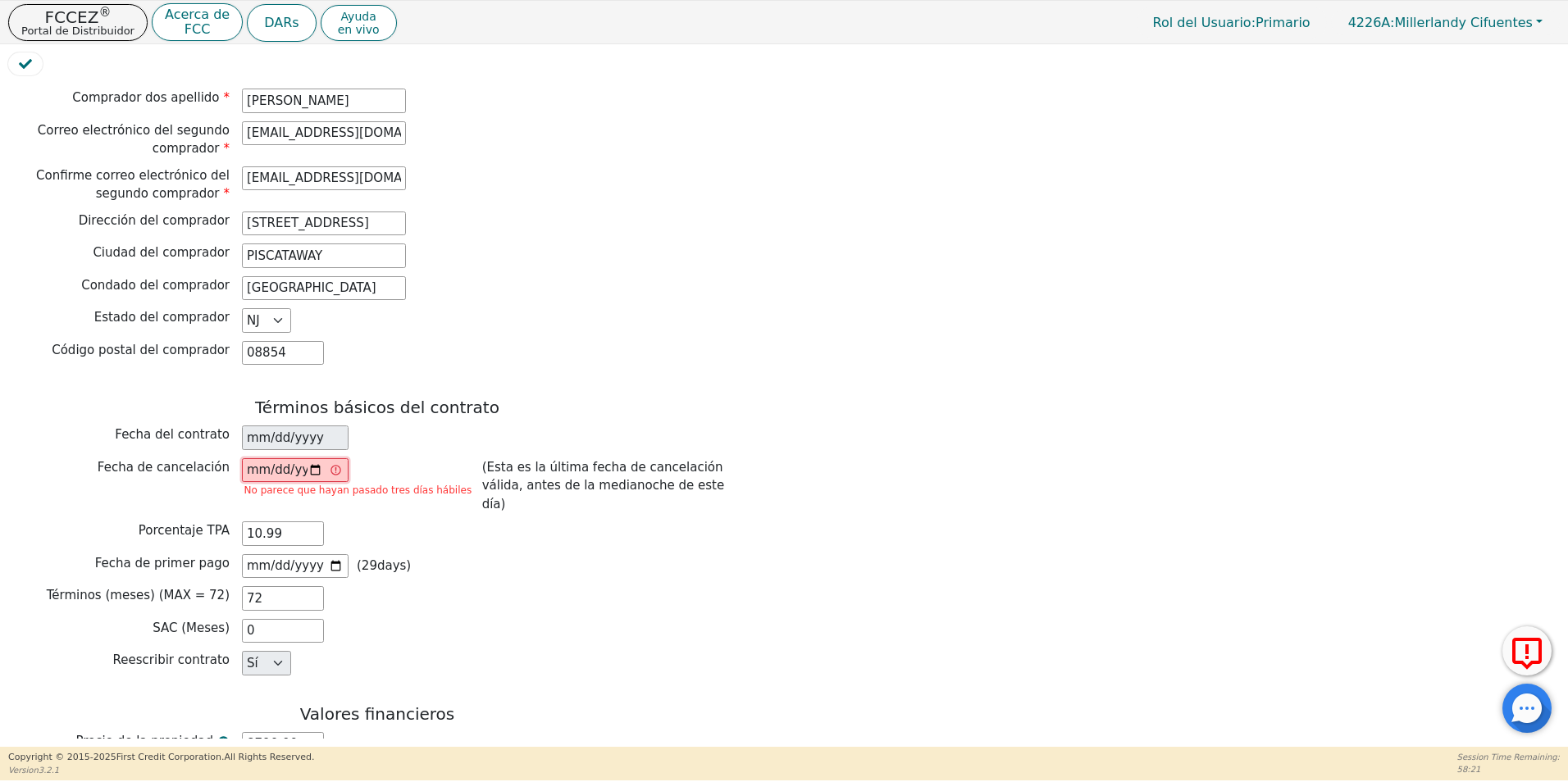
scroll to position [1066, 0]
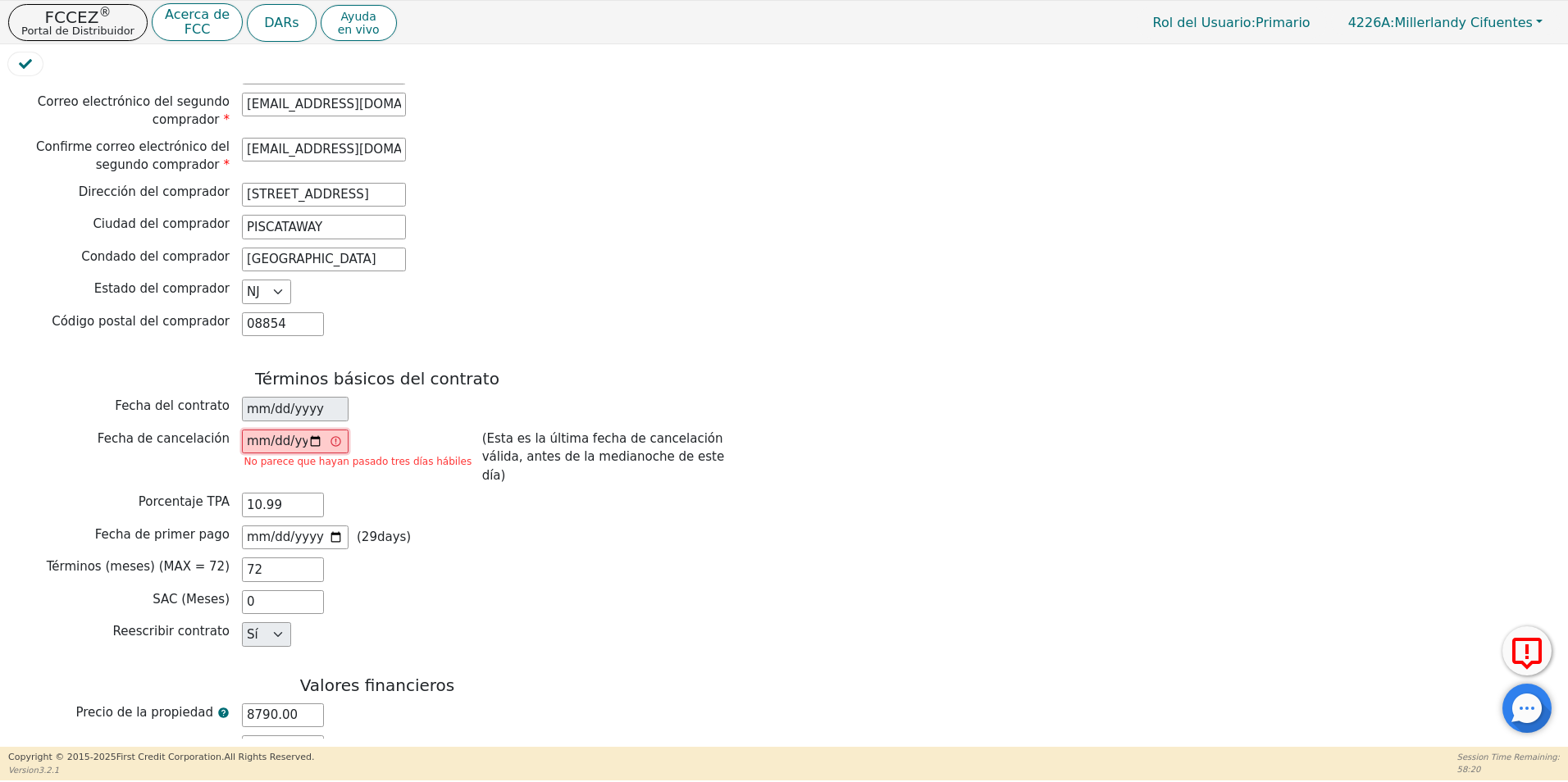
click at [317, 430] on input "[DATE]" at bounding box center [295, 442] width 107 height 25
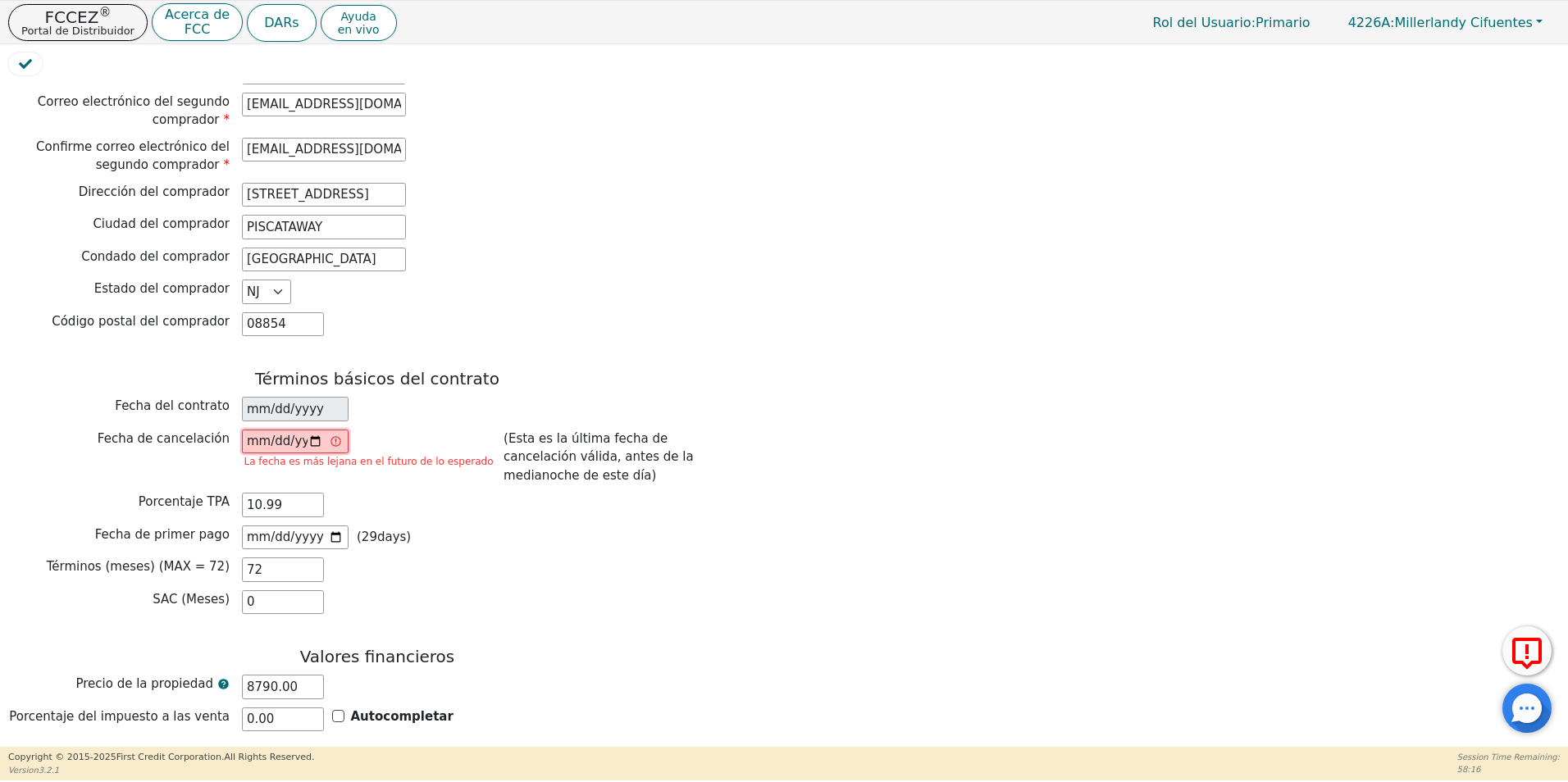
click at [313, 430] on input "[DATE]" at bounding box center [295, 442] width 107 height 25
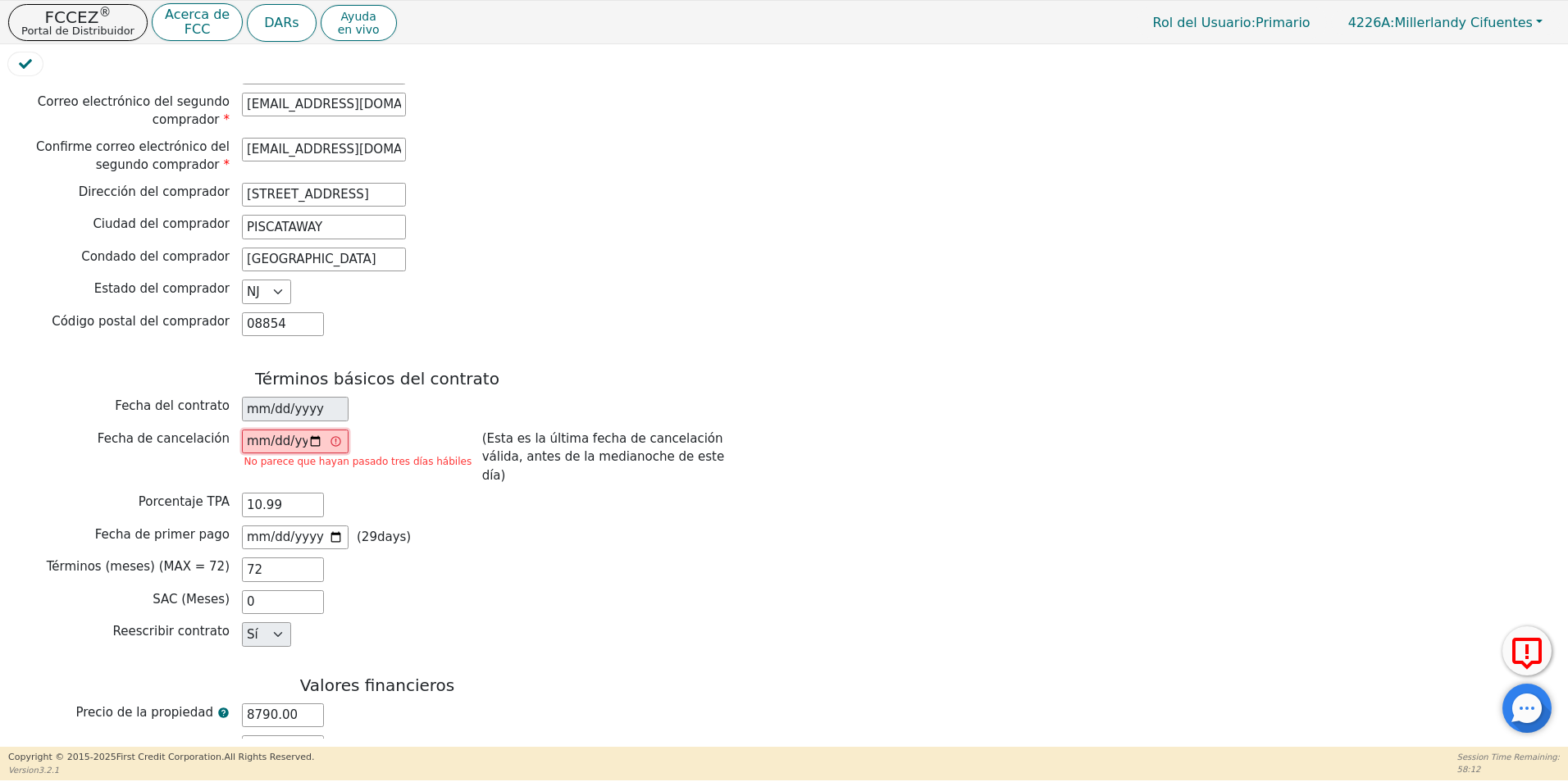
click at [310, 430] on input "[DATE]" at bounding box center [295, 442] width 107 height 25
click at [320, 430] on input "[DATE]" at bounding box center [295, 442] width 107 height 25
type input "[DATE]"
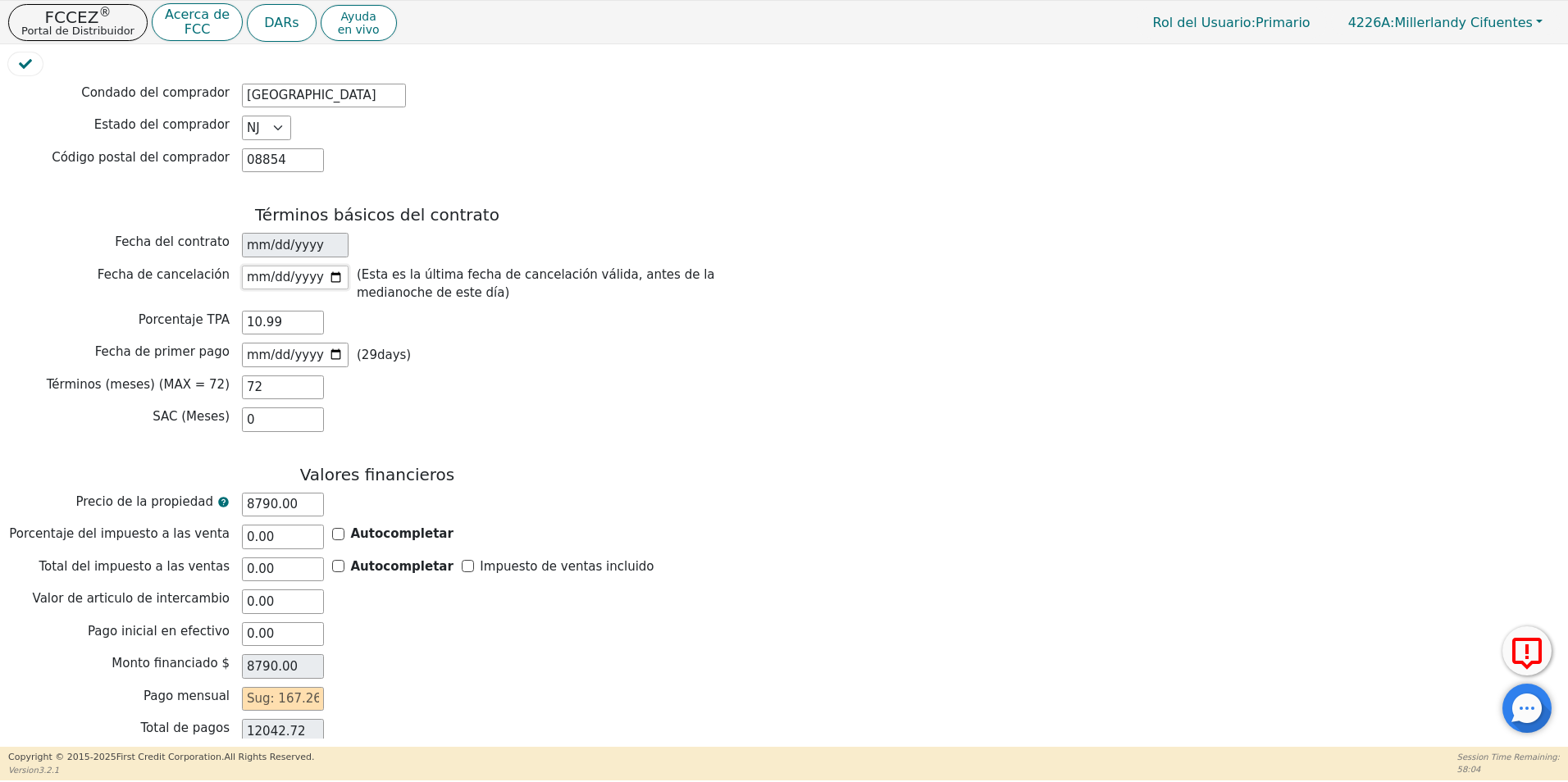
scroll to position [1272, 0]
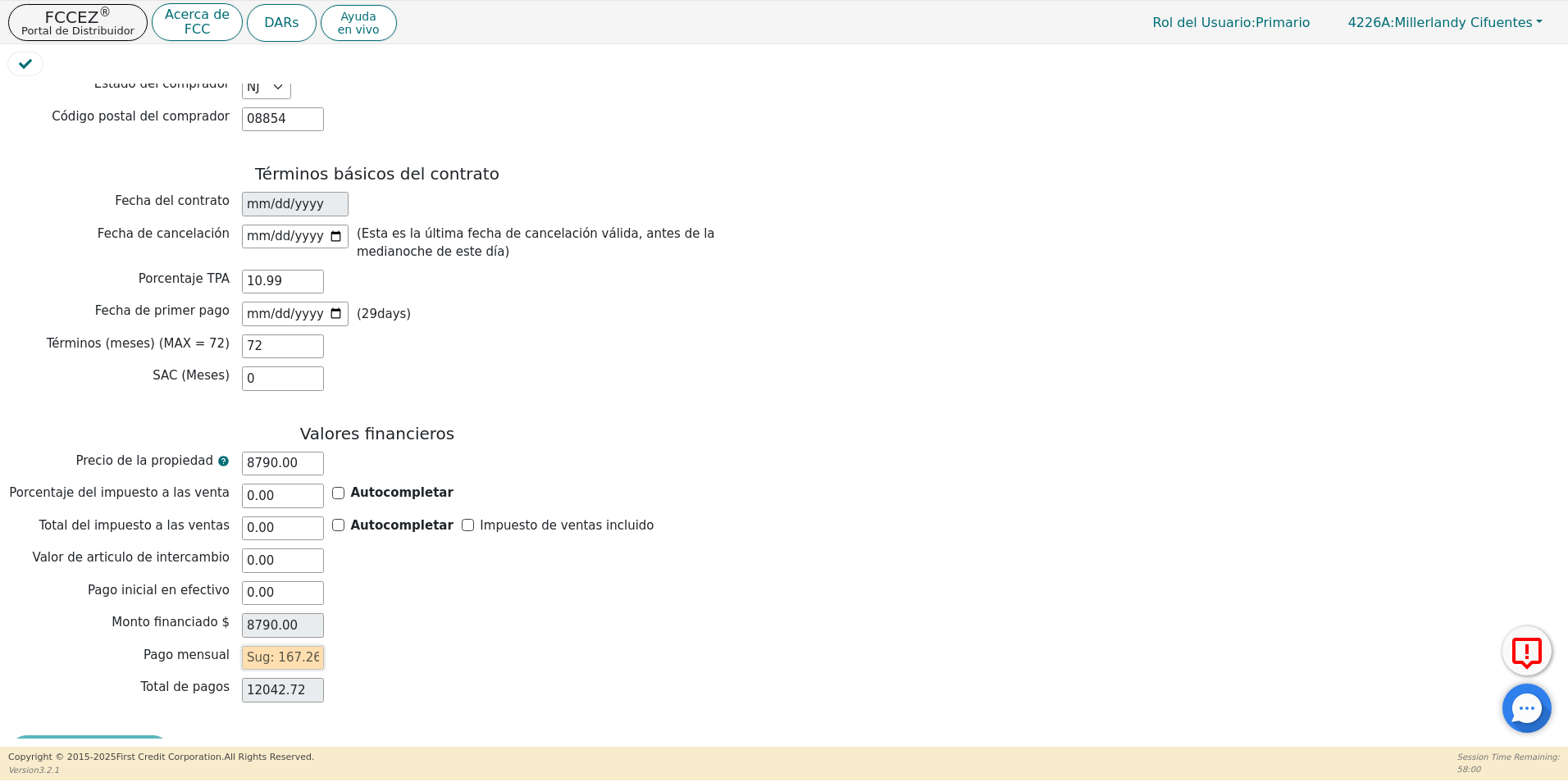
click at [253, 646] on input "text" at bounding box center [282, 658] width 82 height 25
type input "1"
type input "72.00"
type input "16"
type input "1152.00"
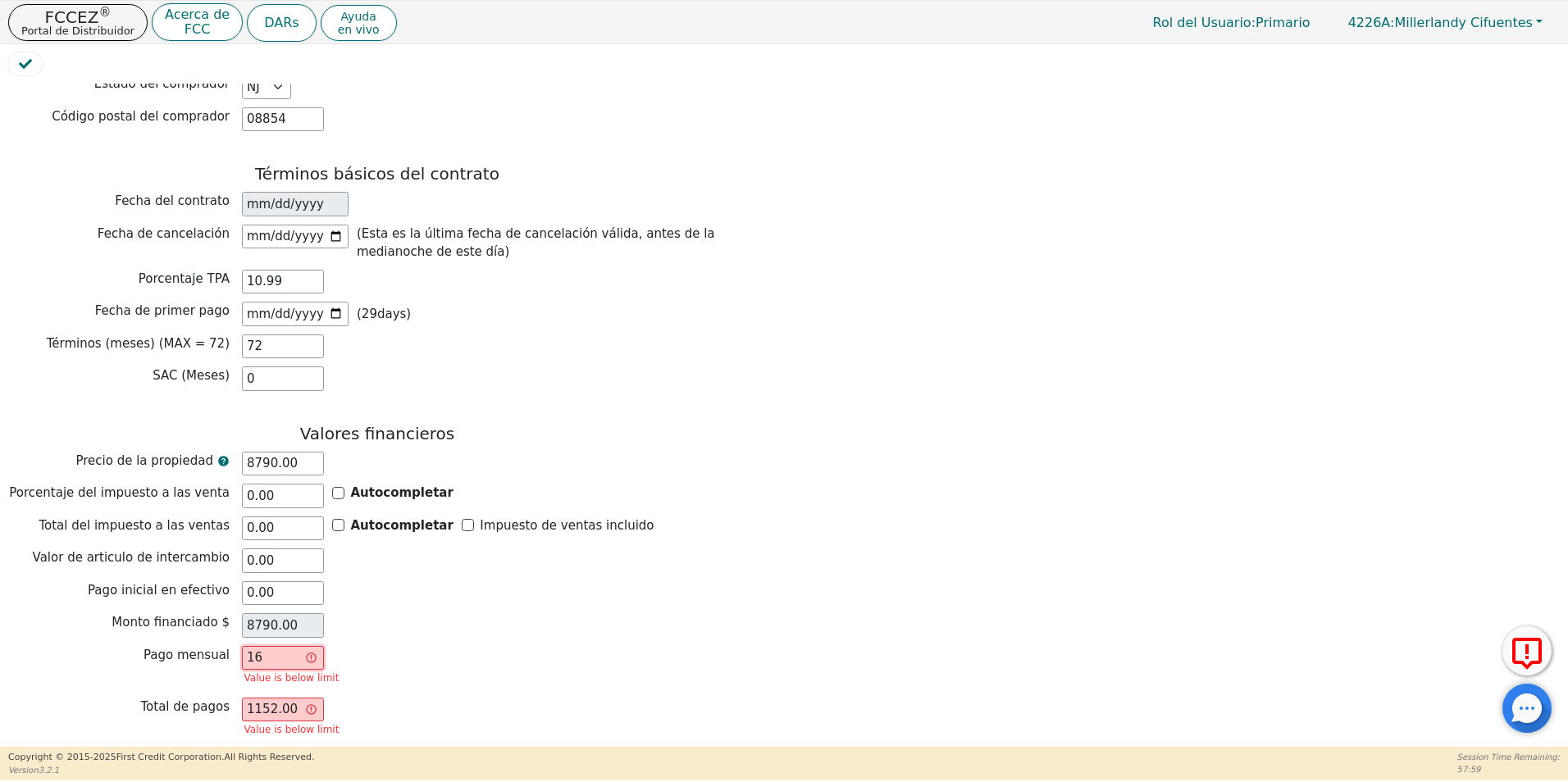
type input "167"
type input "12024.00"
type input "167.2"
type input "12038.40"
type input "167.26"
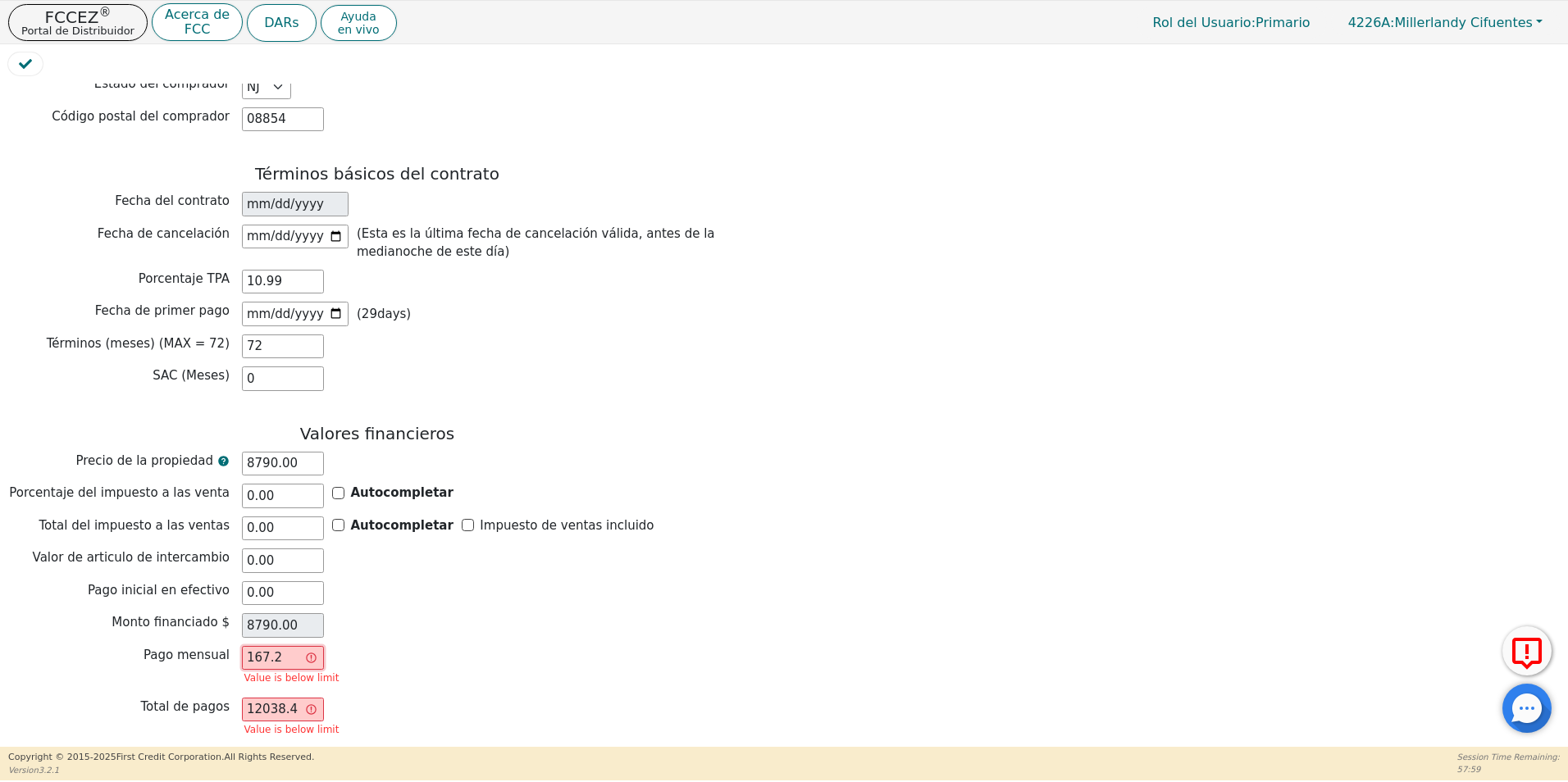
type input "12042.72"
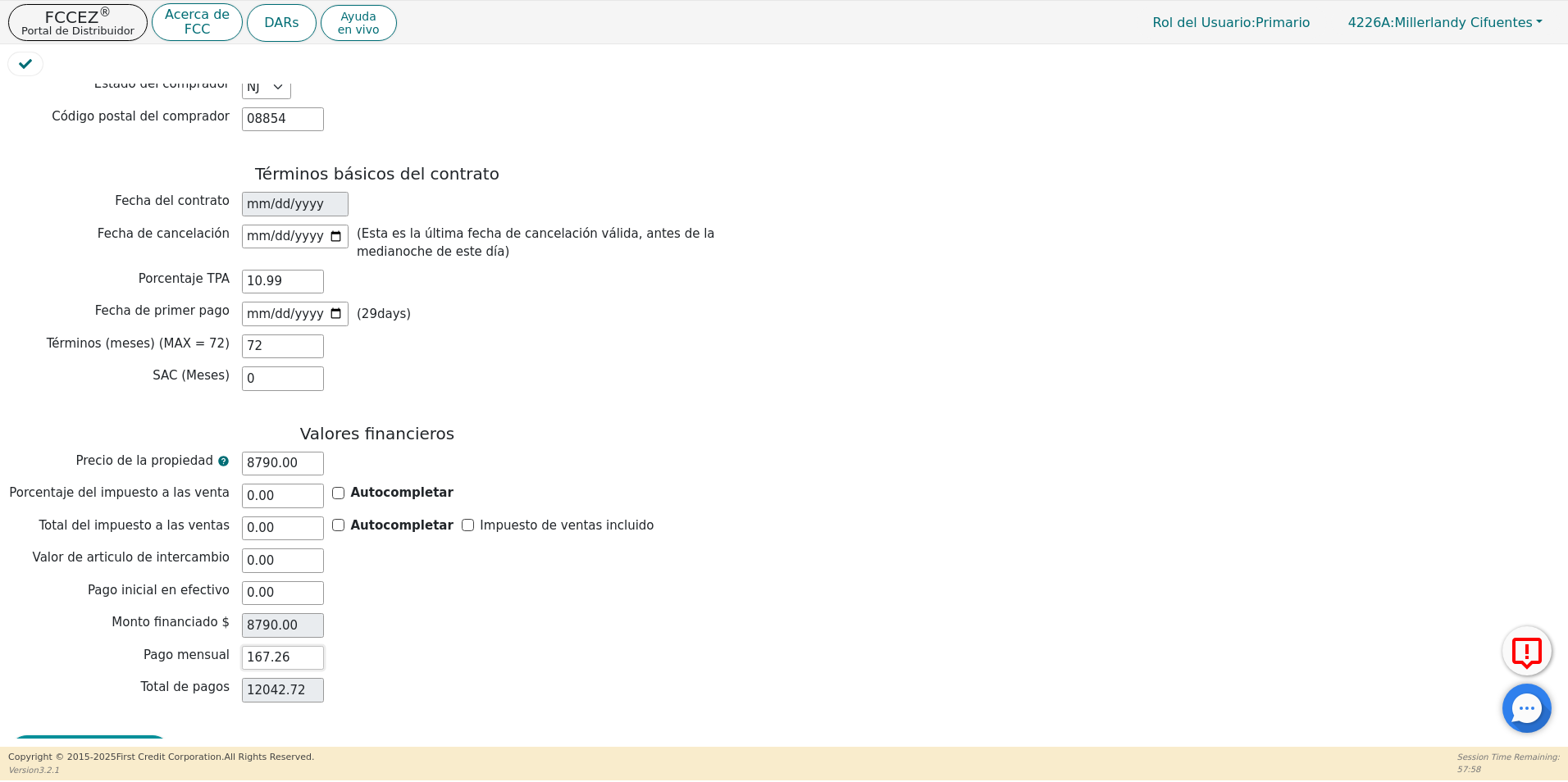
type input "167.26"
click at [51, 735] on button "Revision de Contrato" at bounding box center [89, 754] width 164 height 38
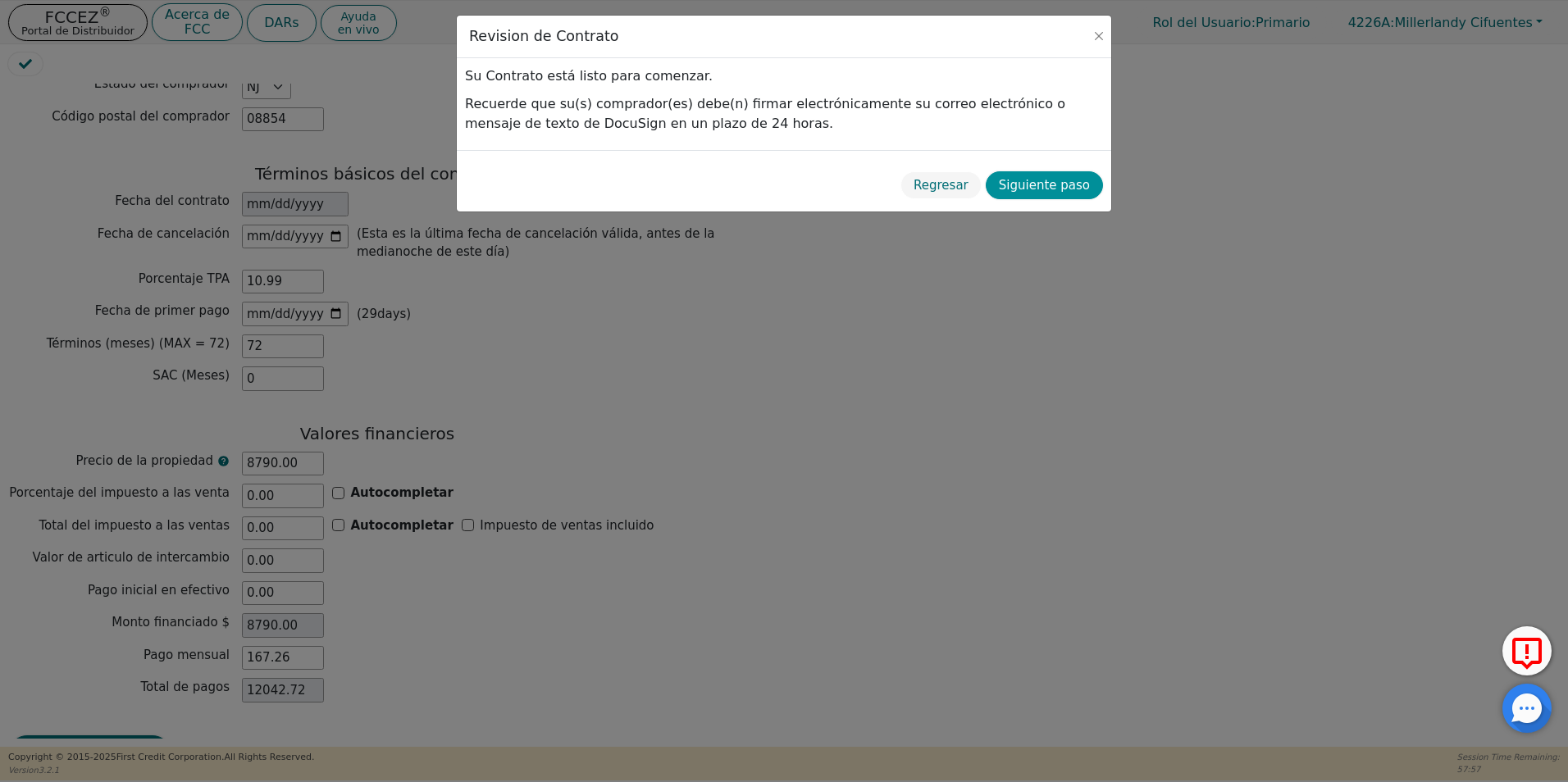
click at [1038, 192] on button "Siguiente paso" at bounding box center [1045, 185] width 117 height 29
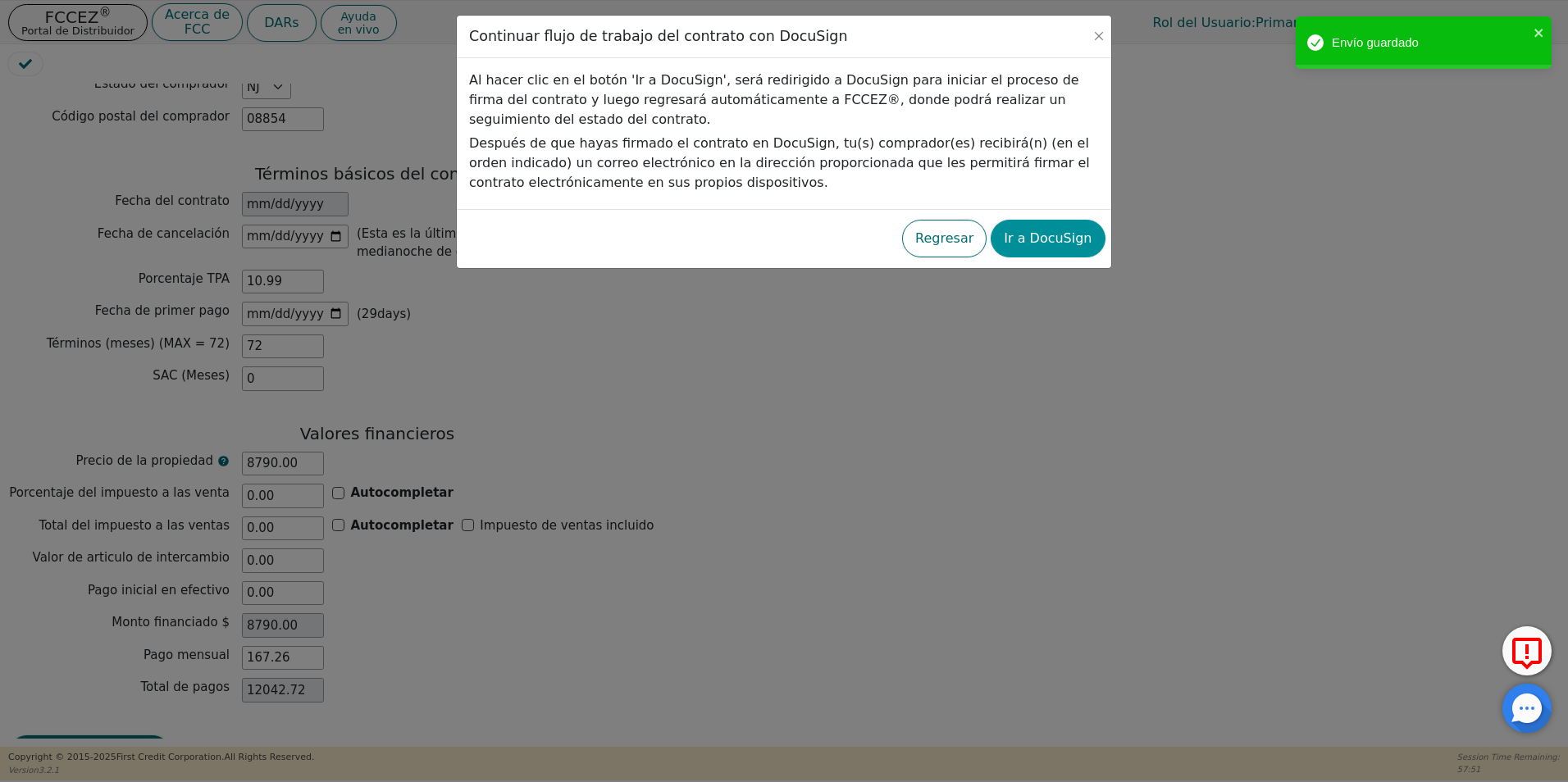
click at [1054, 236] on button "Ir a DocuSign" at bounding box center [1048, 239] width 114 height 38
